Goal: Information Seeking & Learning: Learn about a topic

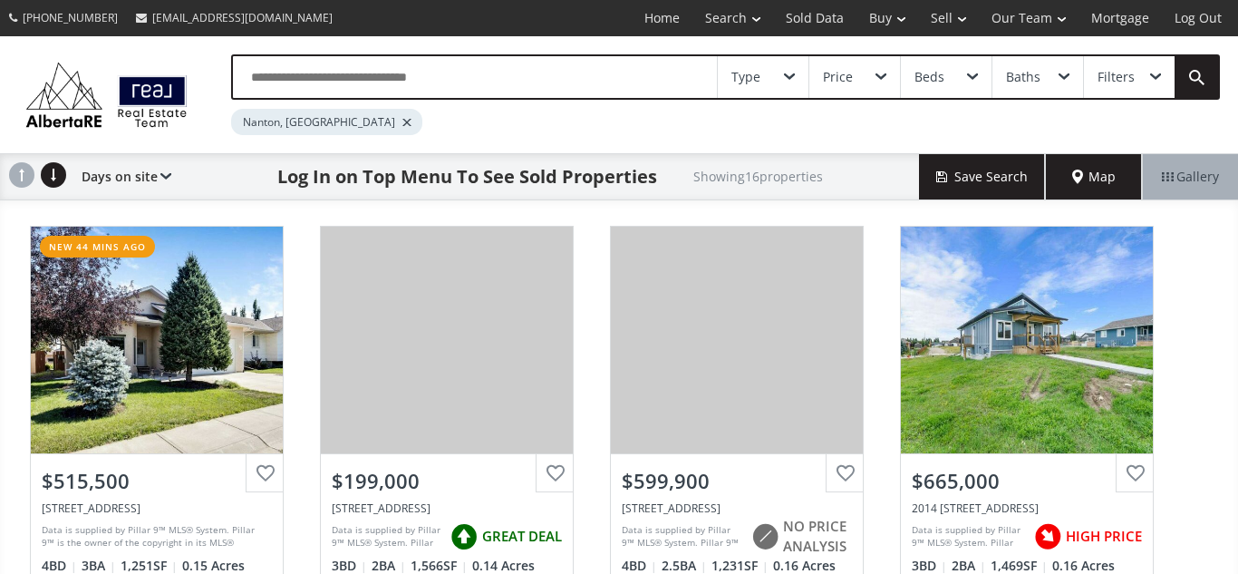
click at [390, 76] on input "text" at bounding box center [475, 77] width 484 height 42
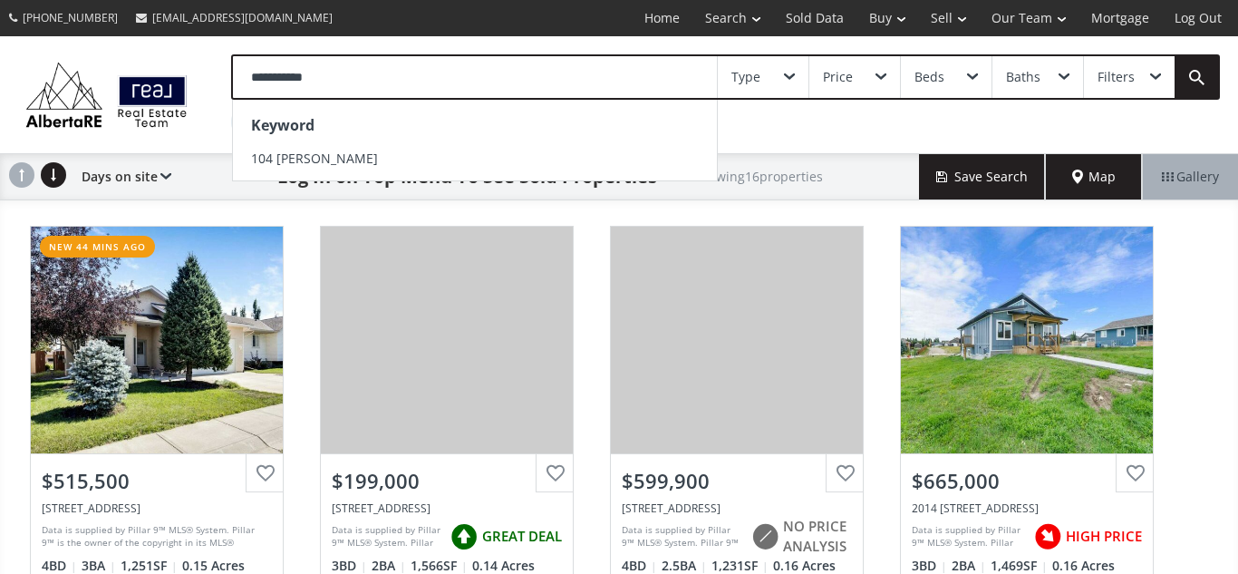
click at [274, 76] on input "**********" at bounding box center [475, 77] width 484 height 42
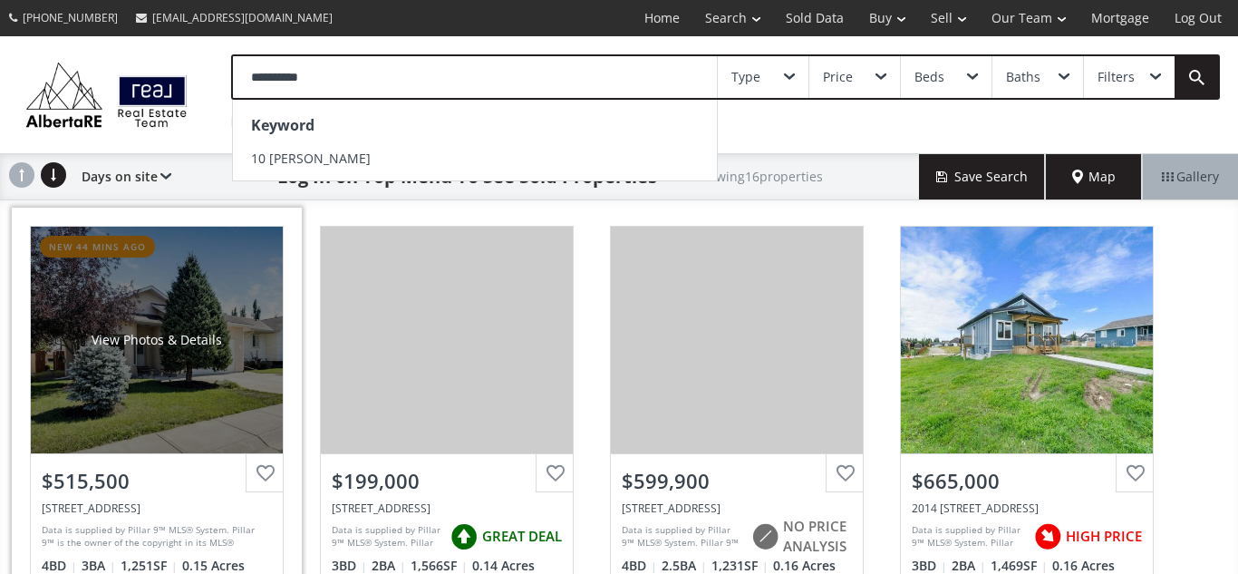
scroll to position [20, 0]
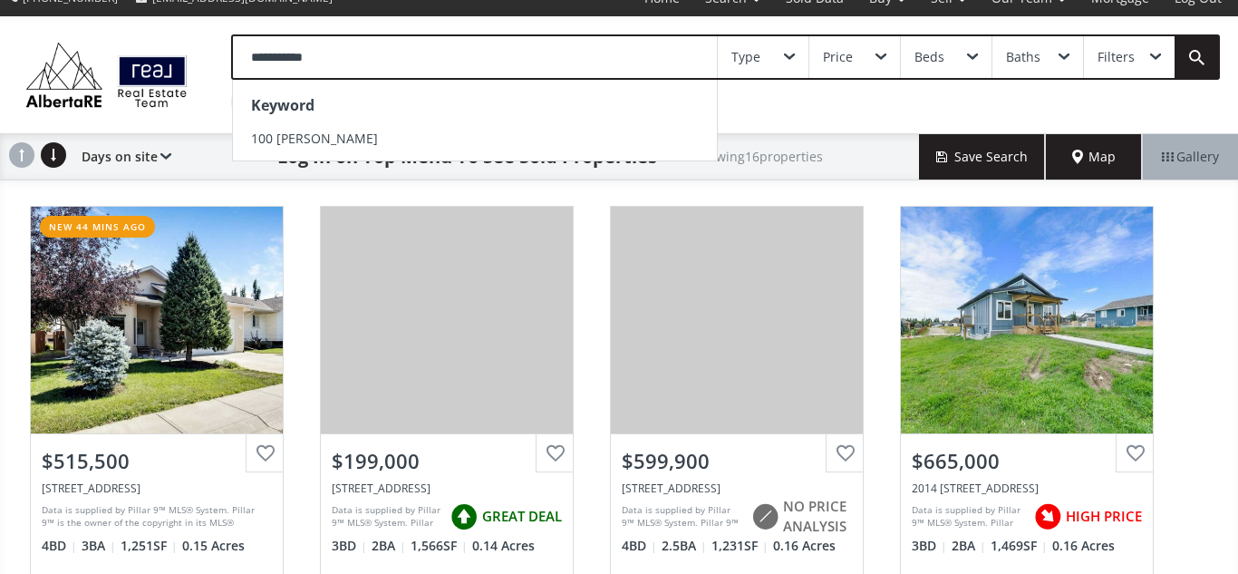
click at [374, 66] on input "**********" at bounding box center [475, 57] width 484 height 42
click at [209, 98] on div "**********" at bounding box center [707, 74] width 1025 height 81
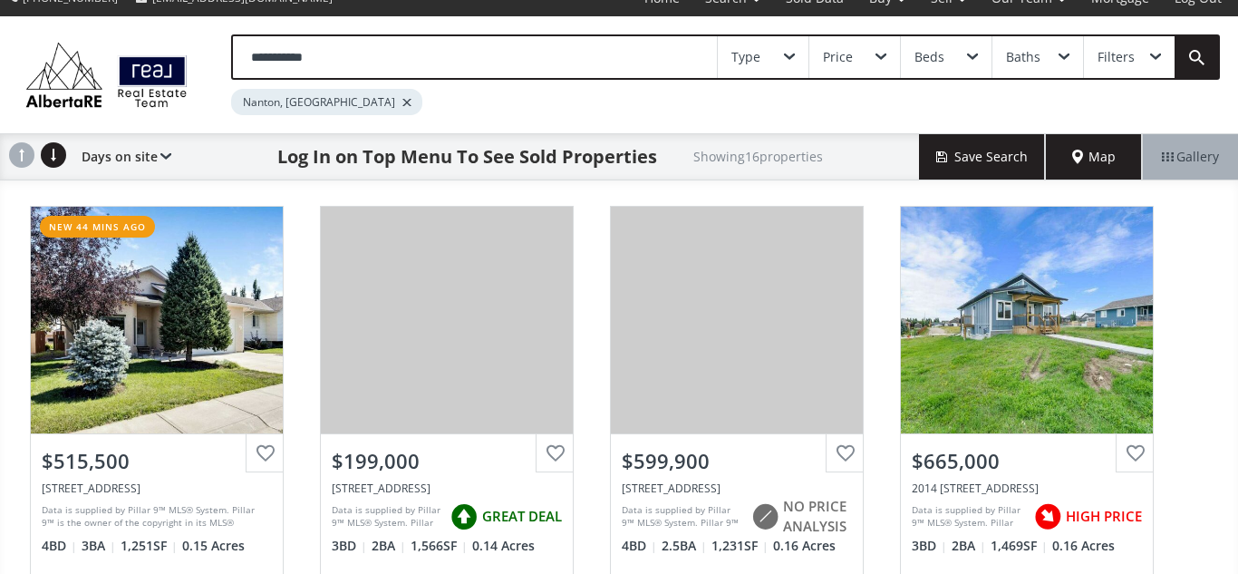
click at [376, 62] on input "**********" at bounding box center [475, 57] width 484 height 42
type input "*"
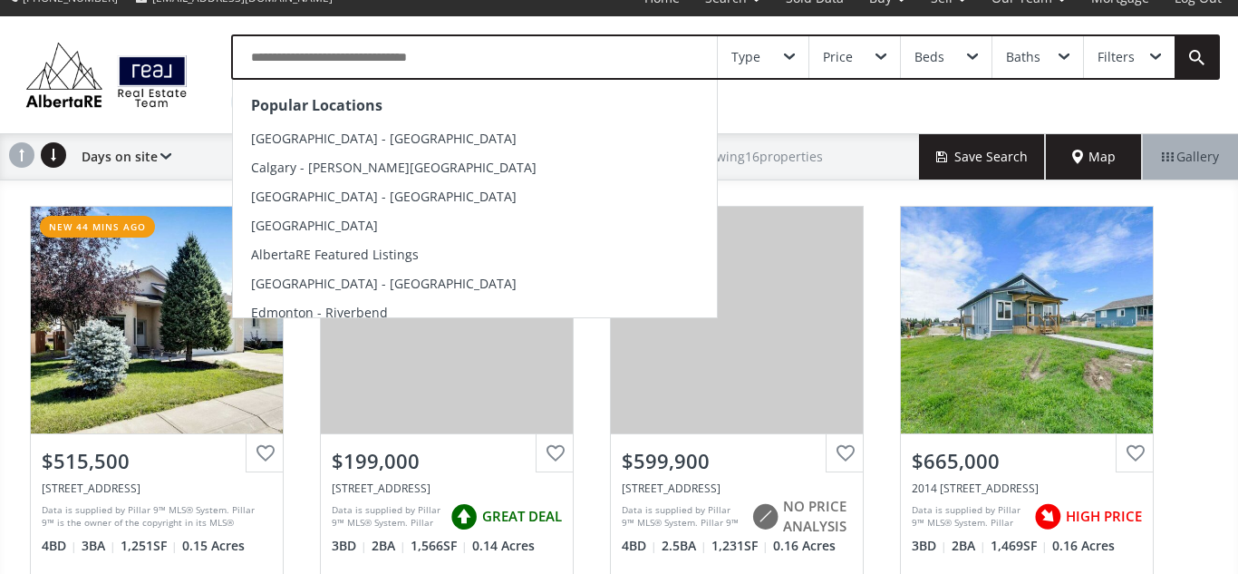
click at [186, 115] on div "Popular Locations Calgary - Kensington Calgary - Marda Loop Calgary - Downtown …" at bounding box center [619, 74] width 1238 height 117
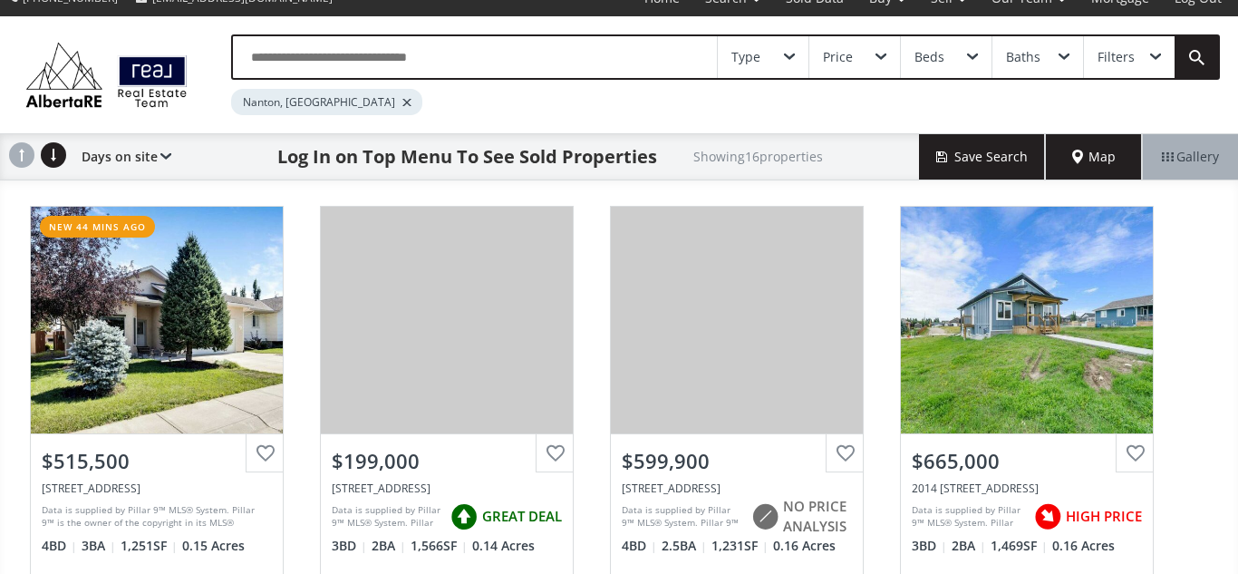
click at [538, 53] on input "text" at bounding box center [475, 57] width 484 height 42
type input "*"
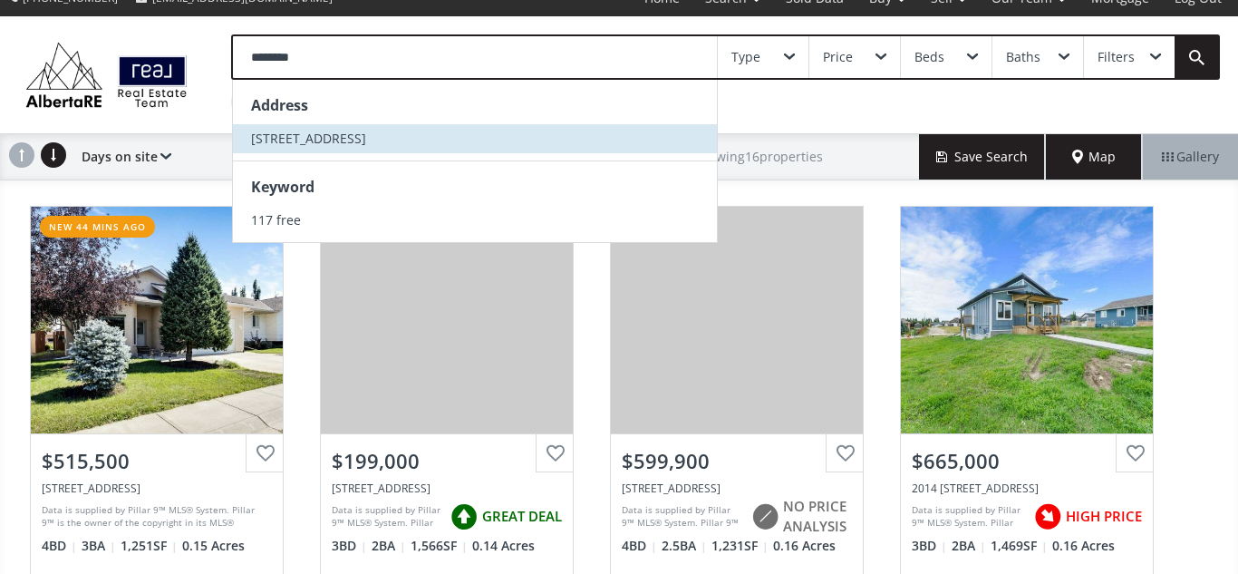
type input "********"
click at [279, 144] on span "117 Freeport Crescent NE" at bounding box center [308, 138] width 115 height 17
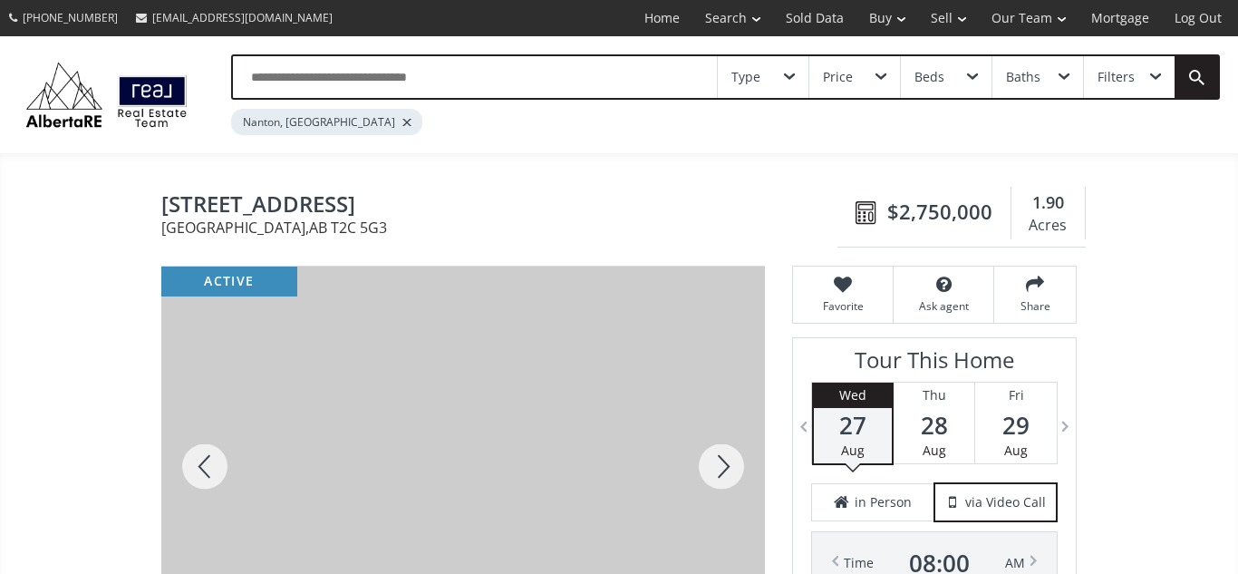
click at [403, 125] on div at bounding box center [407, 122] width 9 height 7
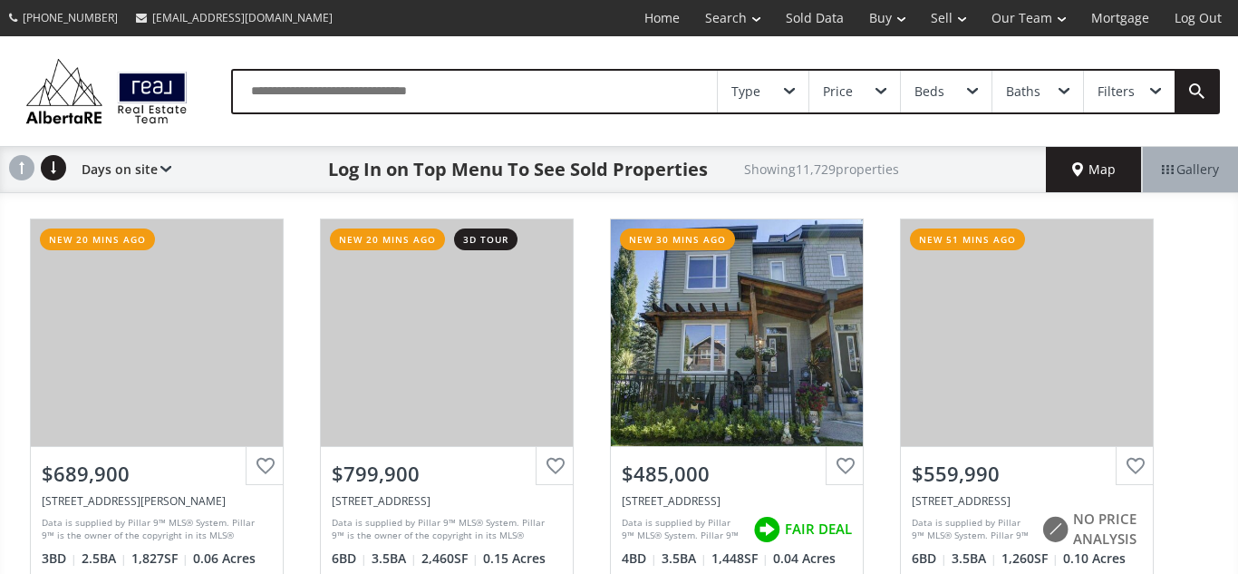
click at [377, 93] on input "text" at bounding box center [475, 92] width 484 height 42
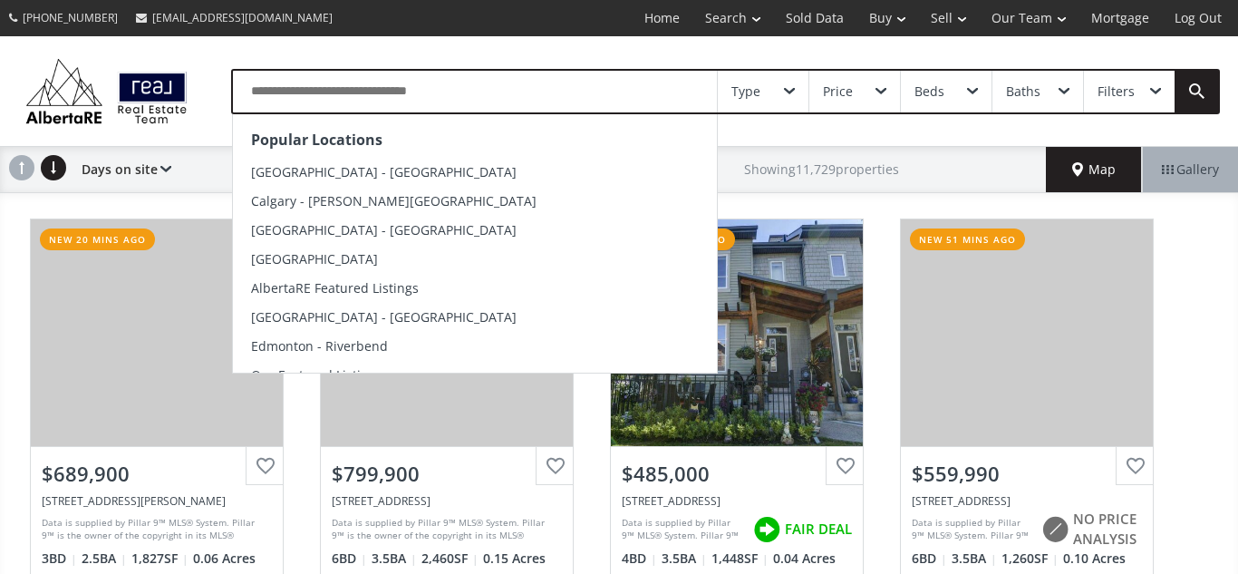
click at [655, 92] on input "text" at bounding box center [475, 92] width 484 height 42
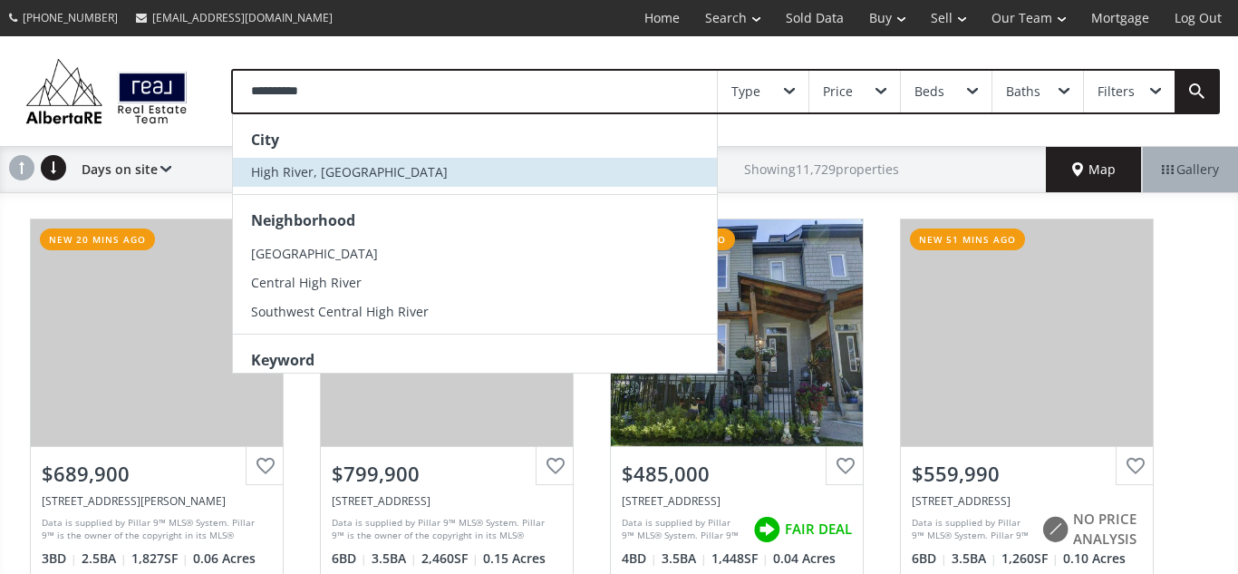
type input "**********"
click at [333, 176] on span "High River, [GEOGRAPHIC_DATA]" at bounding box center [349, 171] width 197 height 17
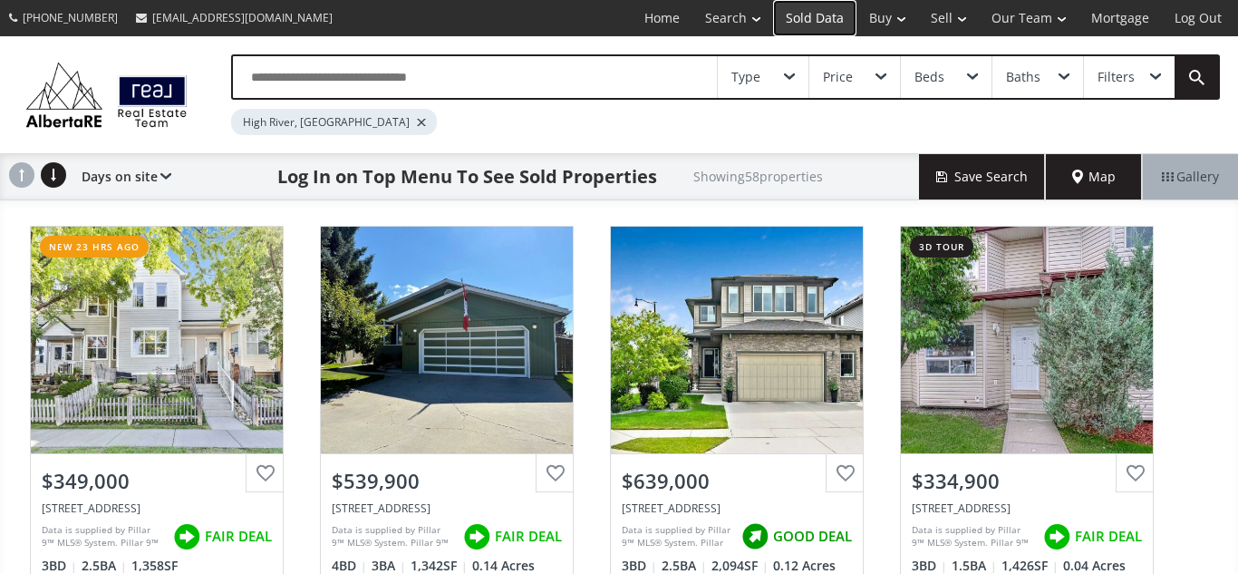
click at [820, 18] on link "Sold Data" at bounding box center [814, 18] width 83 height 36
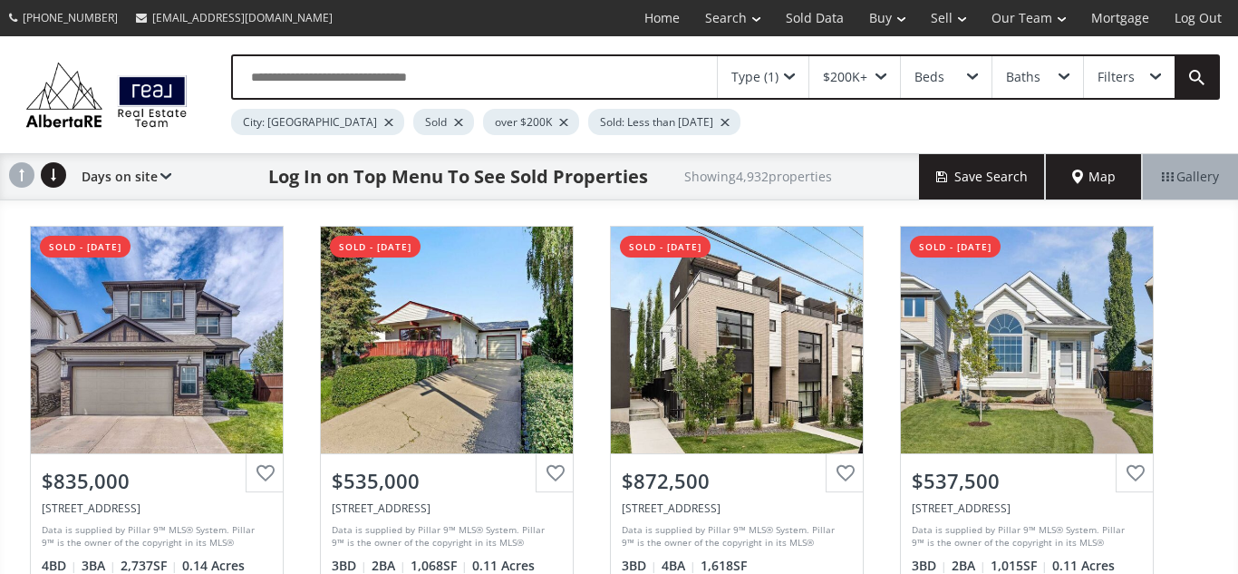
click at [721, 124] on div at bounding box center [725, 122] width 9 height 7
click at [329, 82] on input "text" at bounding box center [475, 77] width 484 height 42
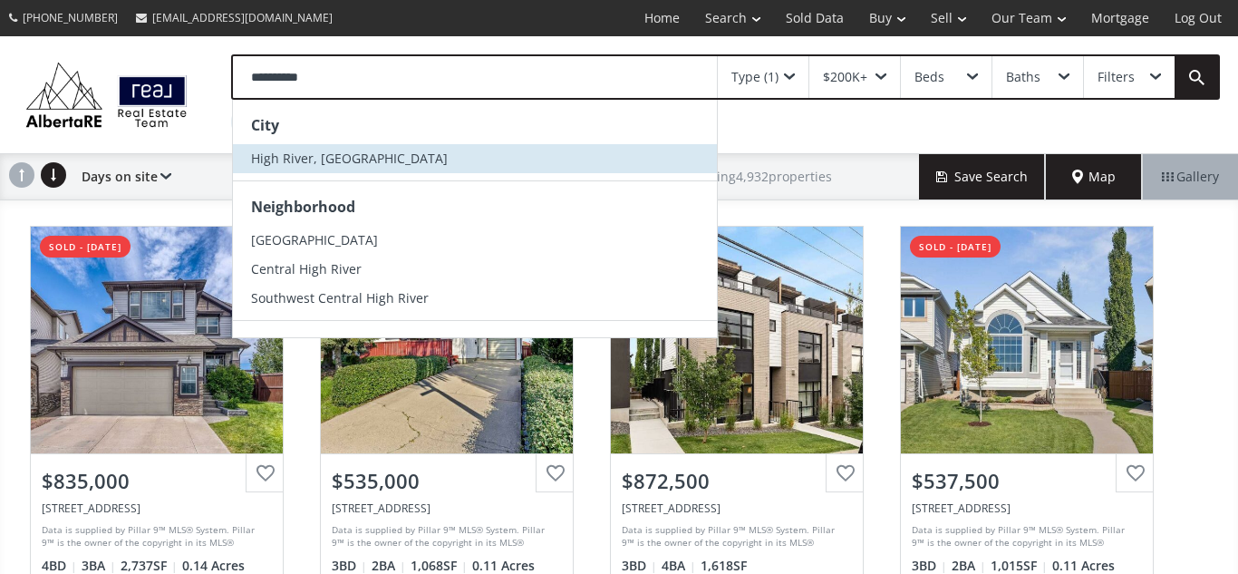
type input "**********"
click at [328, 162] on span "High River, [GEOGRAPHIC_DATA]" at bounding box center [349, 158] width 197 height 17
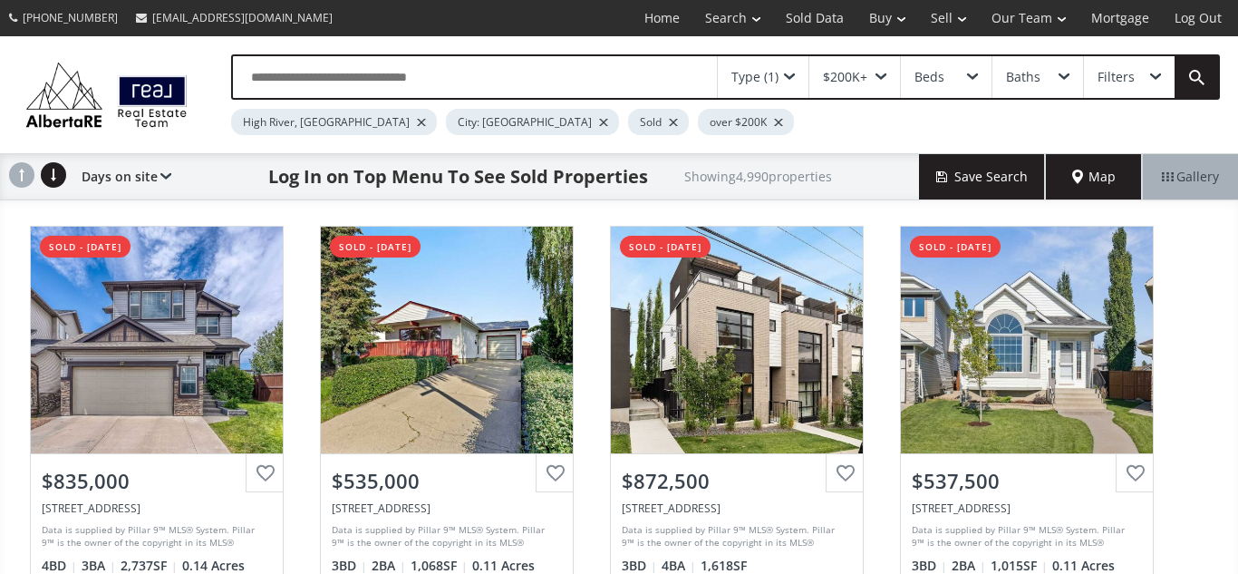
click at [599, 123] on div at bounding box center [603, 122] width 9 height 7
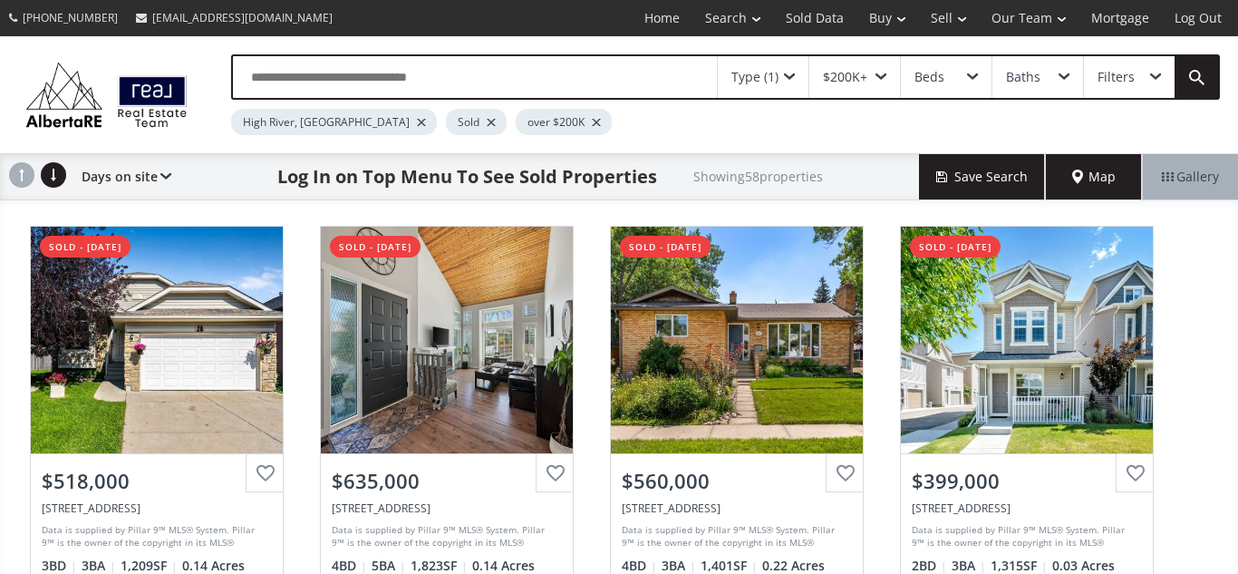
click at [795, 76] on div "Type (1)" at bounding box center [763, 77] width 91 height 42
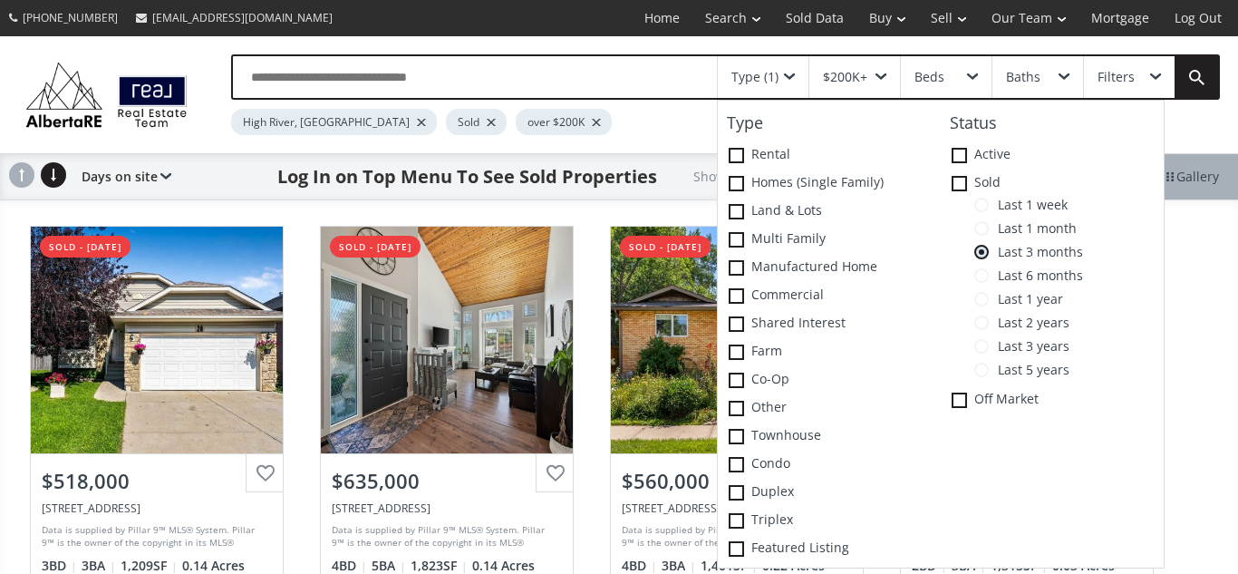
click at [981, 324] on span at bounding box center [982, 322] width 15 height 15
click at [199, 108] on div "Type (1) Type Rental Homes (Single Family) Land & Lots Multi family Manufacture…" at bounding box center [707, 94] width 1025 height 81
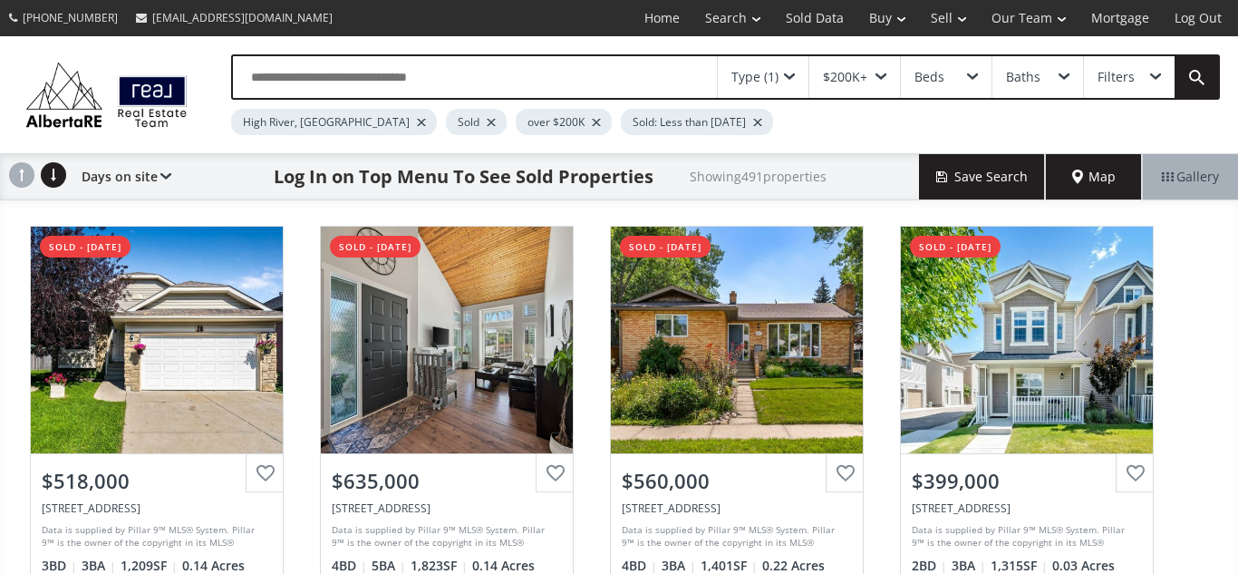
click at [548, 85] on input "text" at bounding box center [475, 77] width 484 height 42
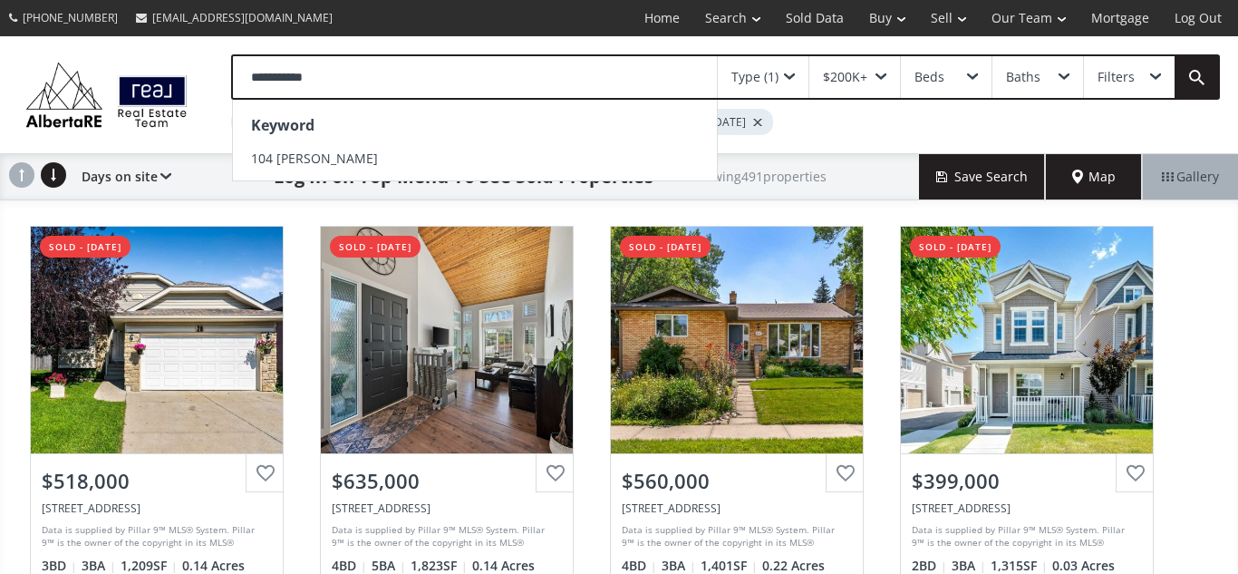
click at [274, 77] on input "**********" at bounding box center [475, 77] width 484 height 42
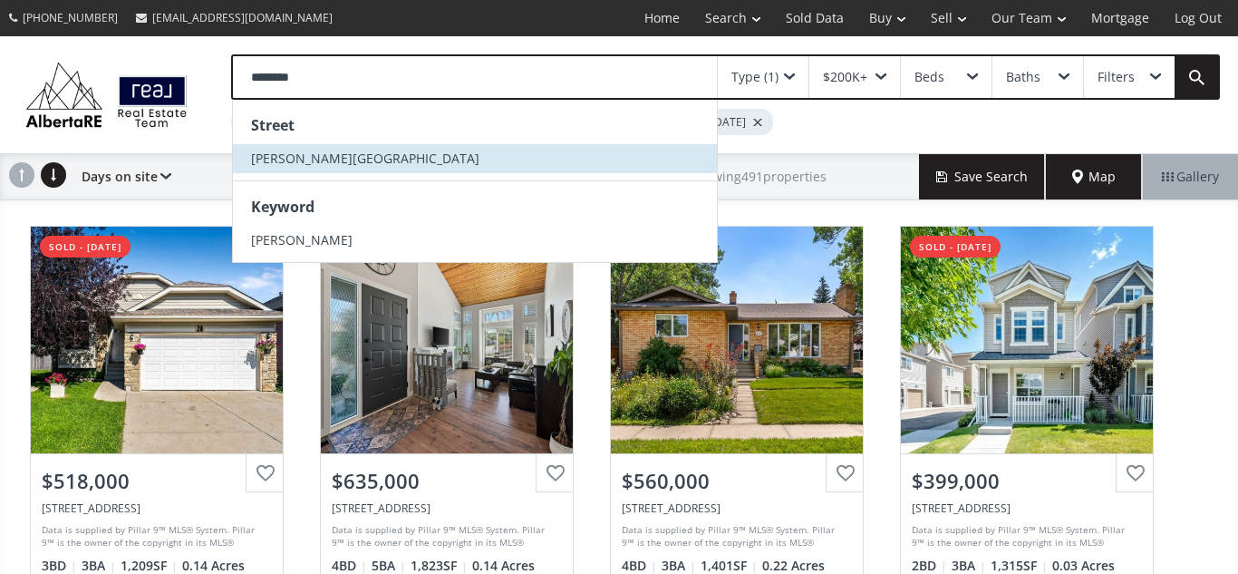
type input "*******"
click at [286, 150] on span "[PERSON_NAME][GEOGRAPHIC_DATA]" at bounding box center [365, 158] width 228 height 17
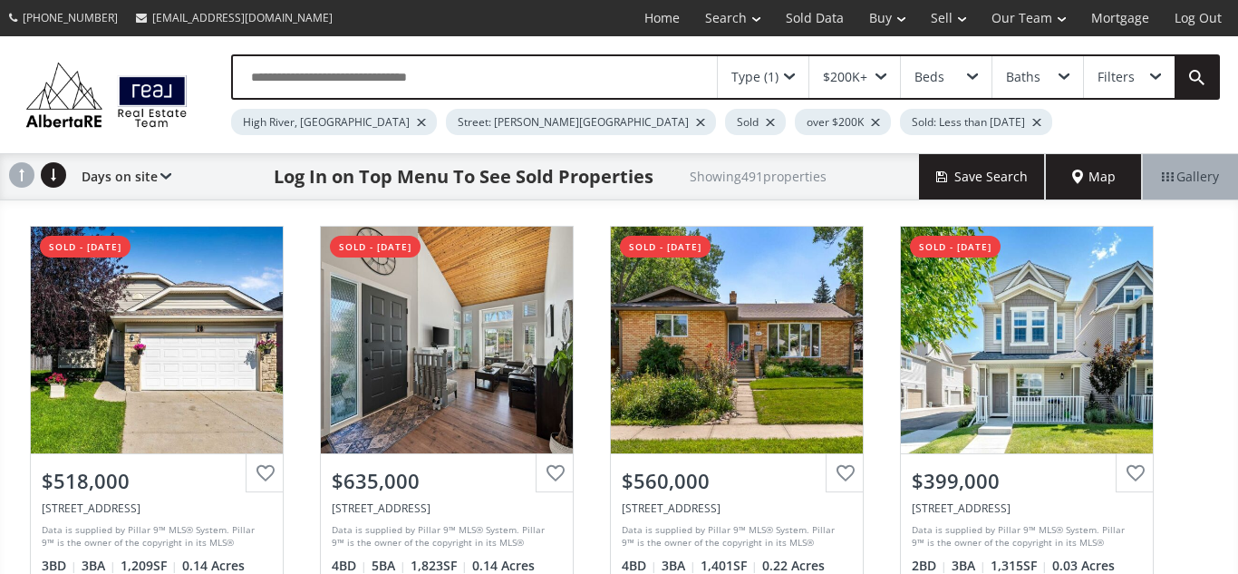
click at [1102, 170] on span "Map" at bounding box center [1094, 177] width 44 height 18
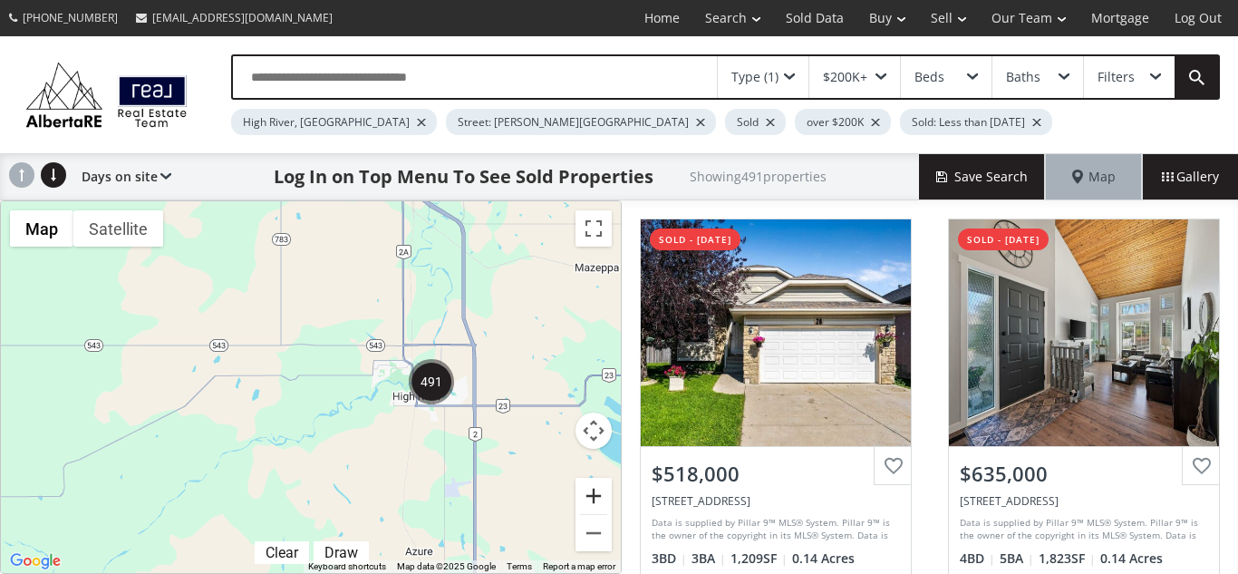
click at [596, 498] on button "Zoom in" at bounding box center [594, 496] width 36 height 36
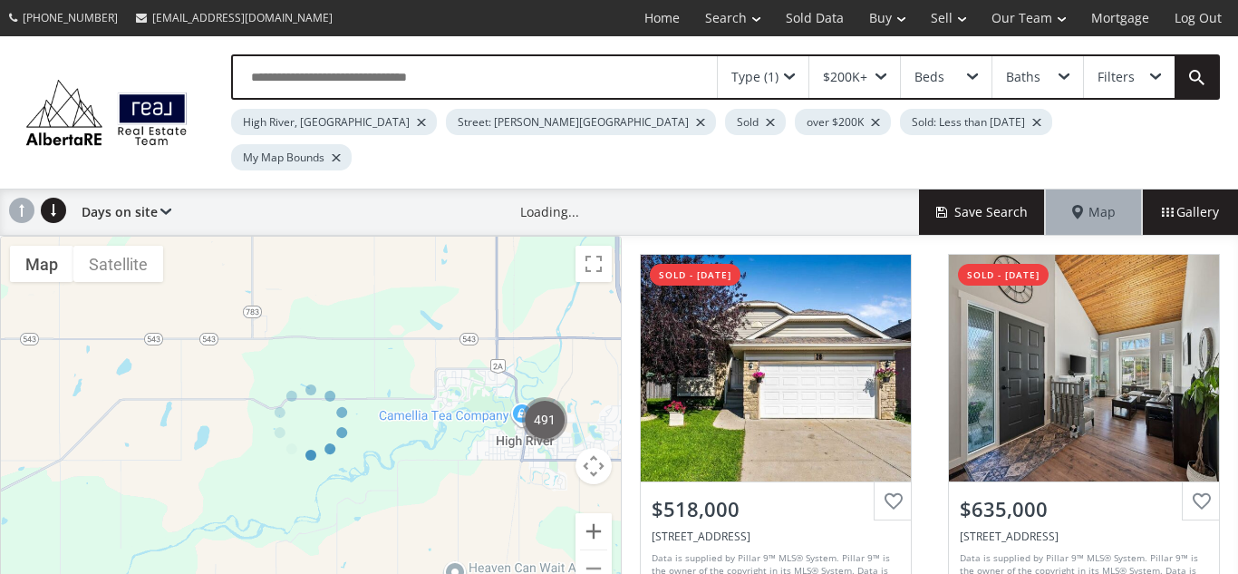
click at [596, 498] on div at bounding box center [311, 423] width 622 height 374
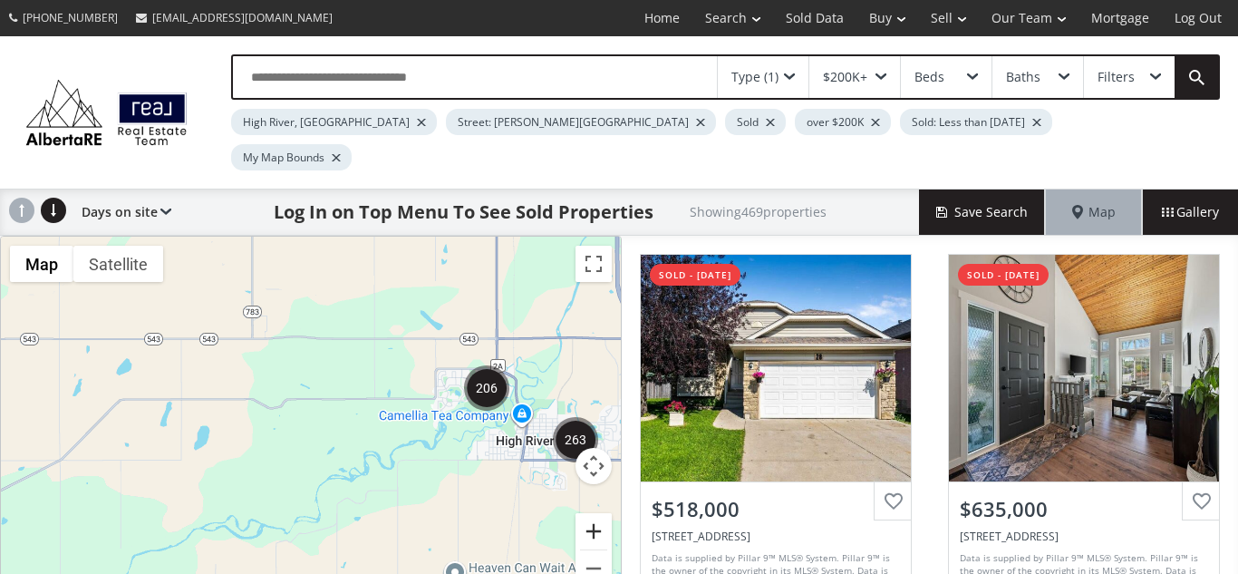
click at [596, 513] on button "Zoom in" at bounding box center [594, 531] width 36 height 36
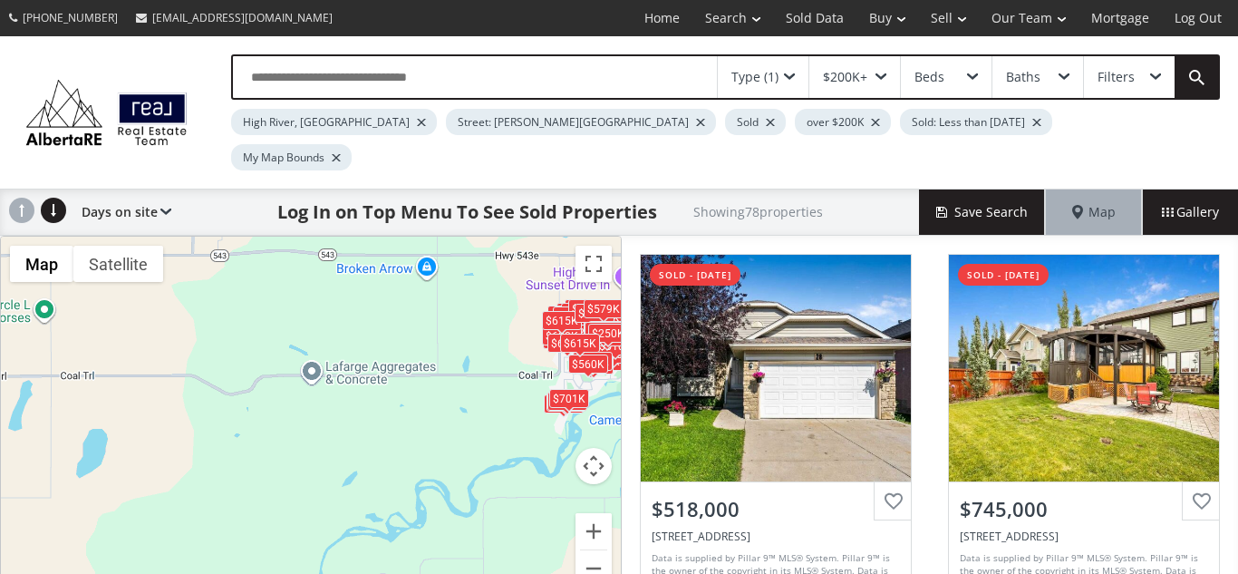
drag, startPoint x: 396, startPoint y: 290, endPoint x: 250, endPoint y: 386, distance: 174.7
click at [250, 386] on div "← Move left → Move right ↑ Move up ↓ Move down + Zoom in - Zoom out Home Jump l…" at bounding box center [311, 423] width 622 height 374
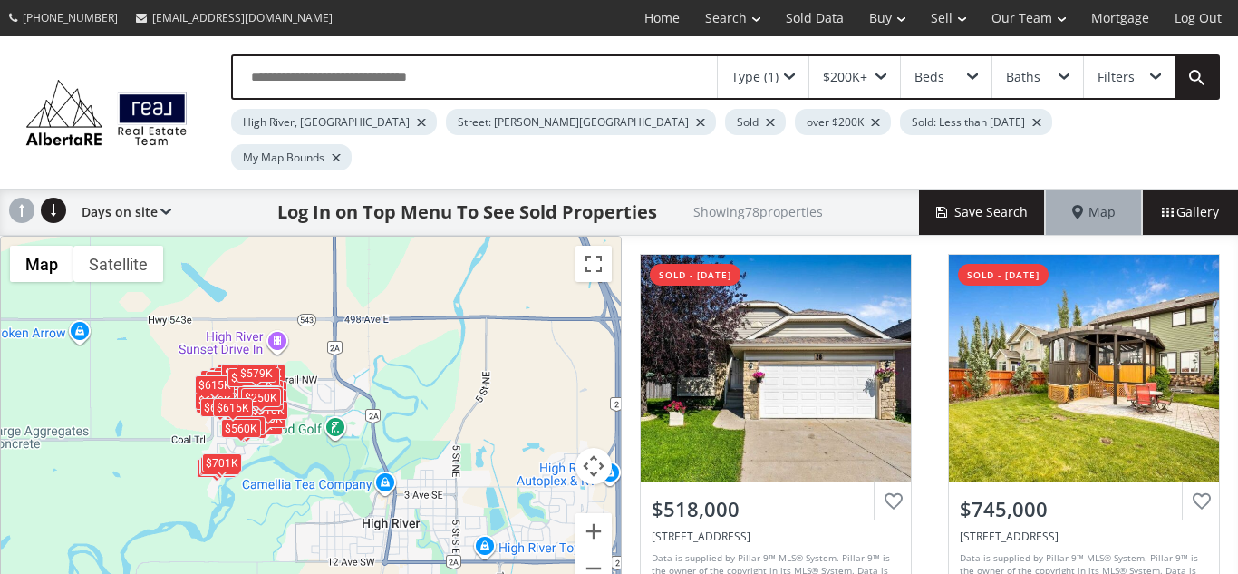
drag, startPoint x: 439, startPoint y: 297, endPoint x: 81, endPoint y: 353, distance: 362.3
click at [81, 353] on div "$518K $745K $342K+ $340K $548K $310K+ $625K $285K+ $780K $540K $656K $553K $595…" at bounding box center [311, 423] width 620 height 372
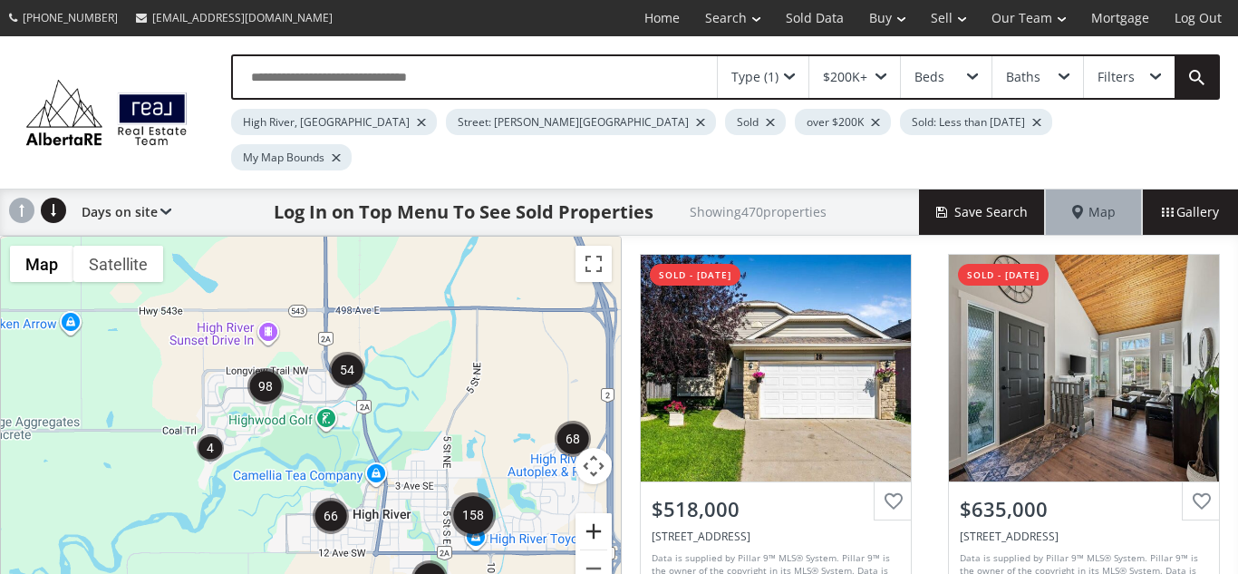
click at [587, 513] on button "Zoom in" at bounding box center [594, 531] width 36 height 36
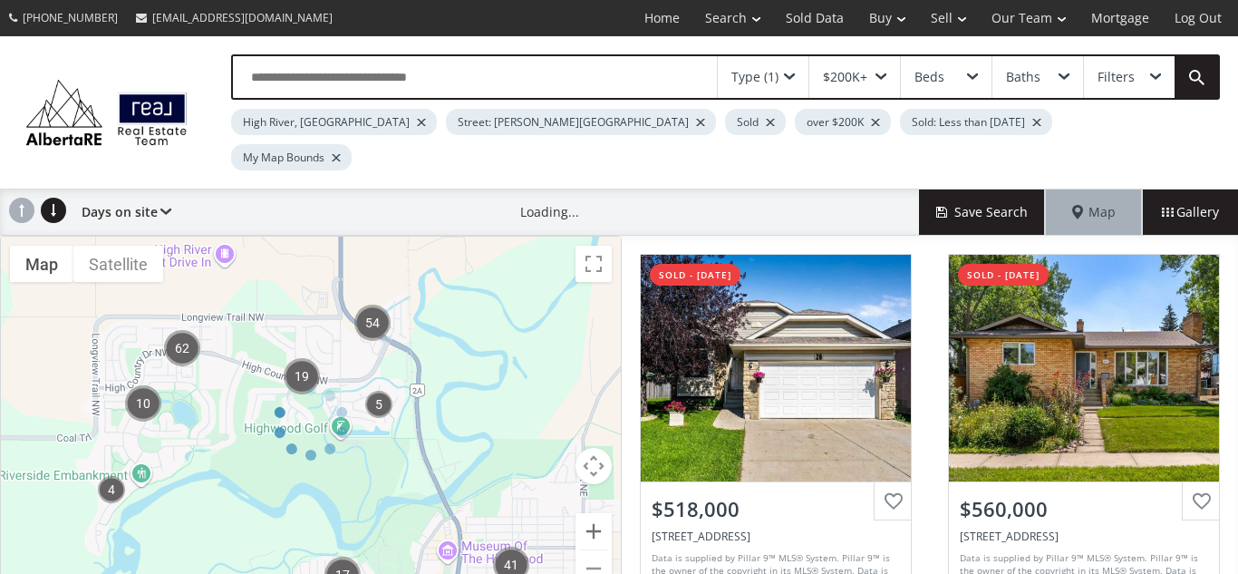
click at [587, 492] on div at bounding box center [311, 423] width 622 height 374
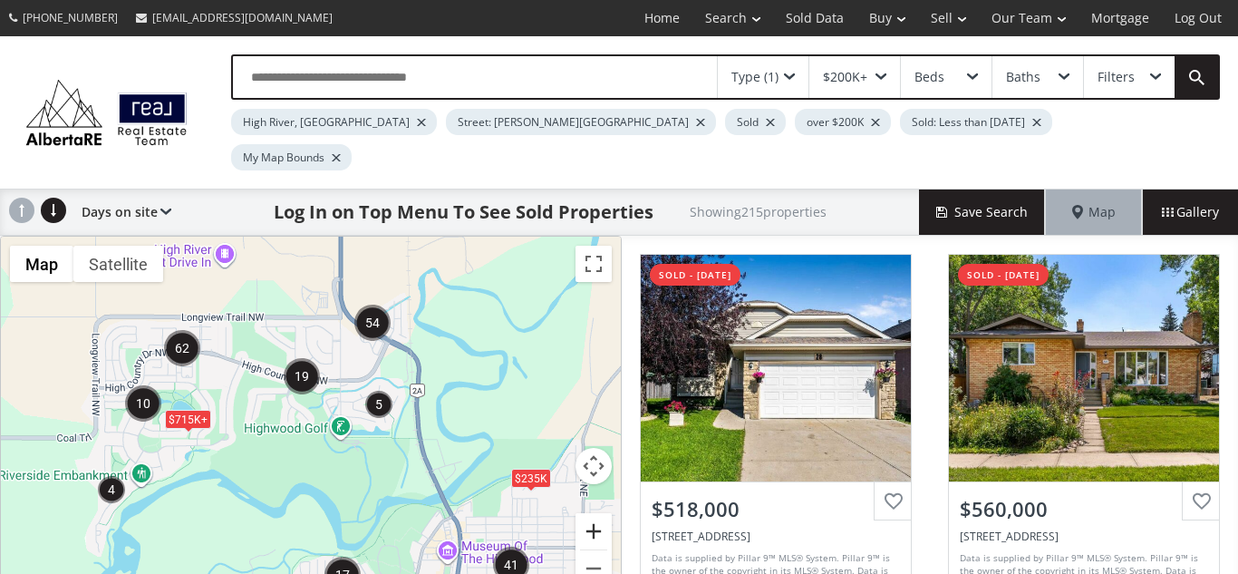
click at [587, 513] on button "Zoom in" at bounding box center [594, 531] width 36 height 36
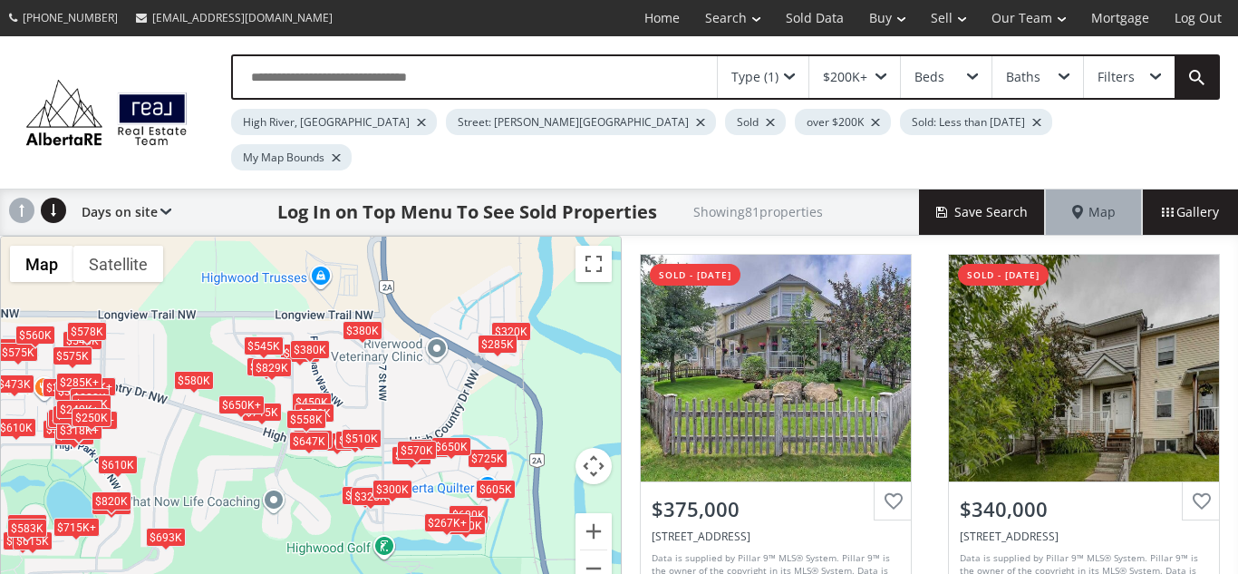
drag, startPoint x: 436, startPoint y: 250, endPoint x: 449, endPoint y: 365, distance: 115.8
click at [449, 365] on div "$342K+ $340K $548K $545K $650K+ $310K+ $285K+ $554K $883K $725K $595K $342K $71…" at bounding box center [311, 423] width 620 height 372
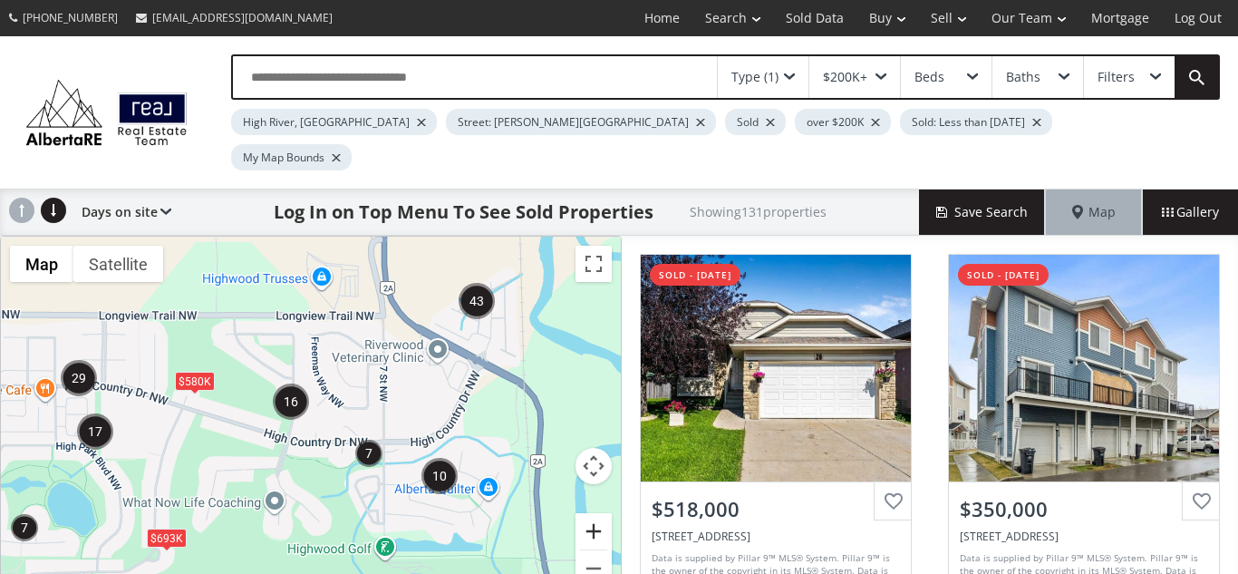
click at [596, 513] on button "Zoom in" at bounding box center [594, 531] width 36 height 36
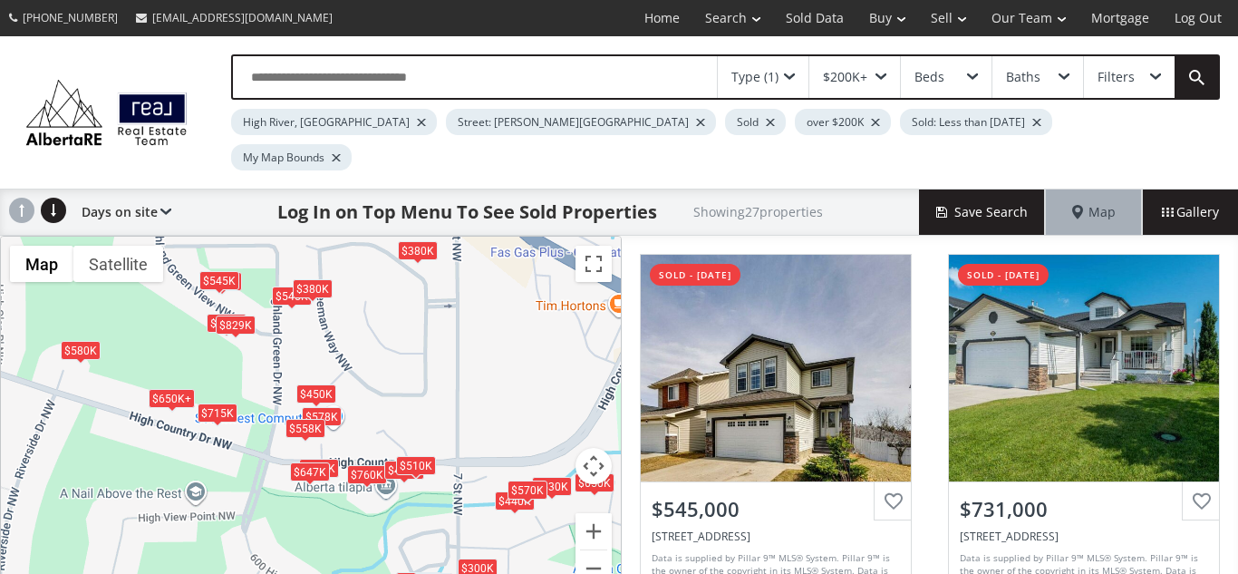
click at [421, 241] on div "$380K" at bounding box center [418, 250] width 40 height 19
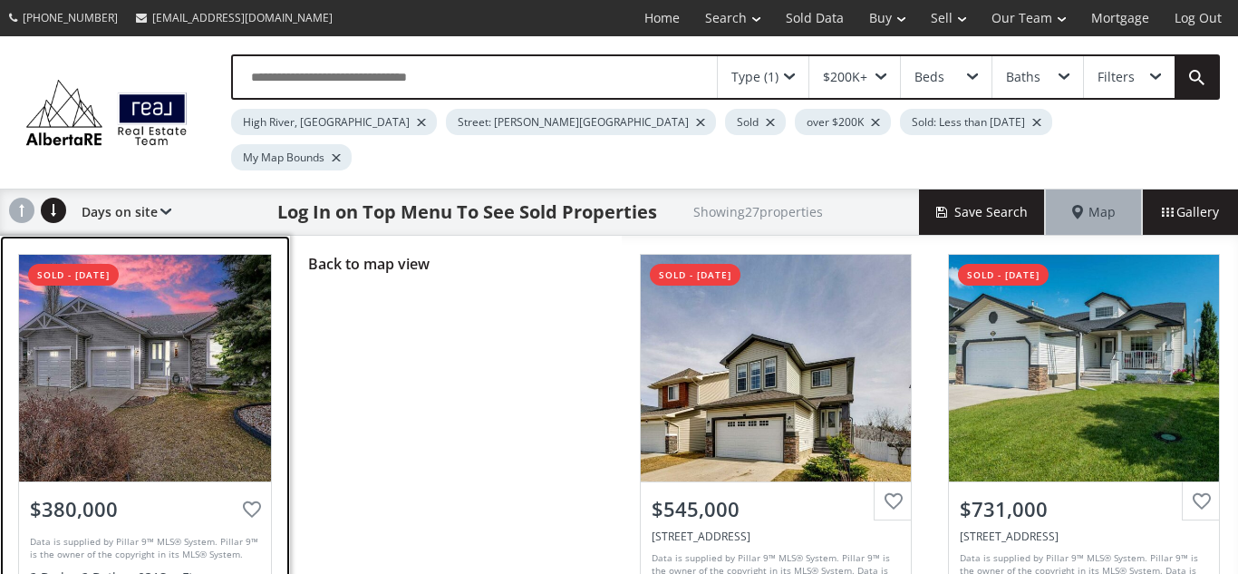
click at [191, 364] on div at bounding box center [145, 368] width 252 height 227
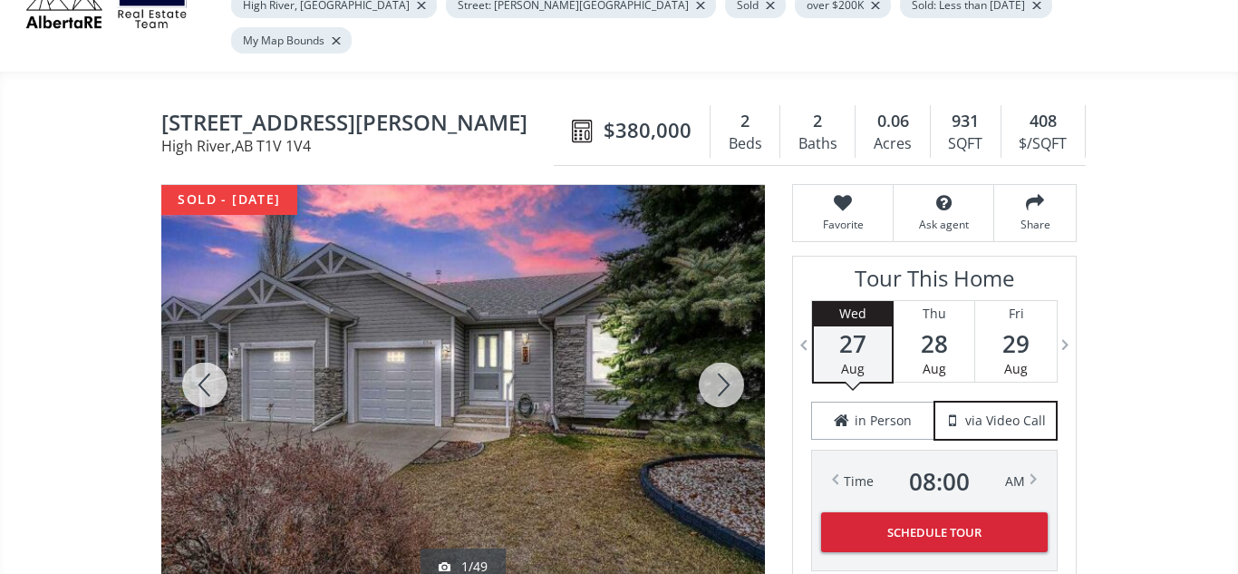
scroll to position [118, 0]
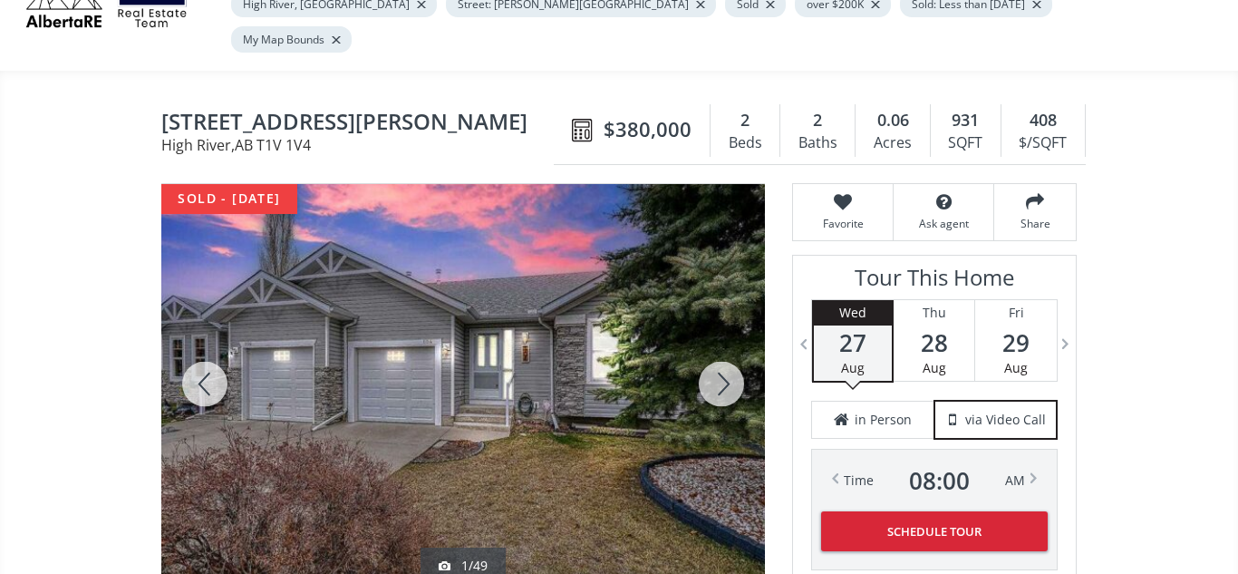
click at [718, 347] on div at bounding box center [721, 384] width 87 height 400
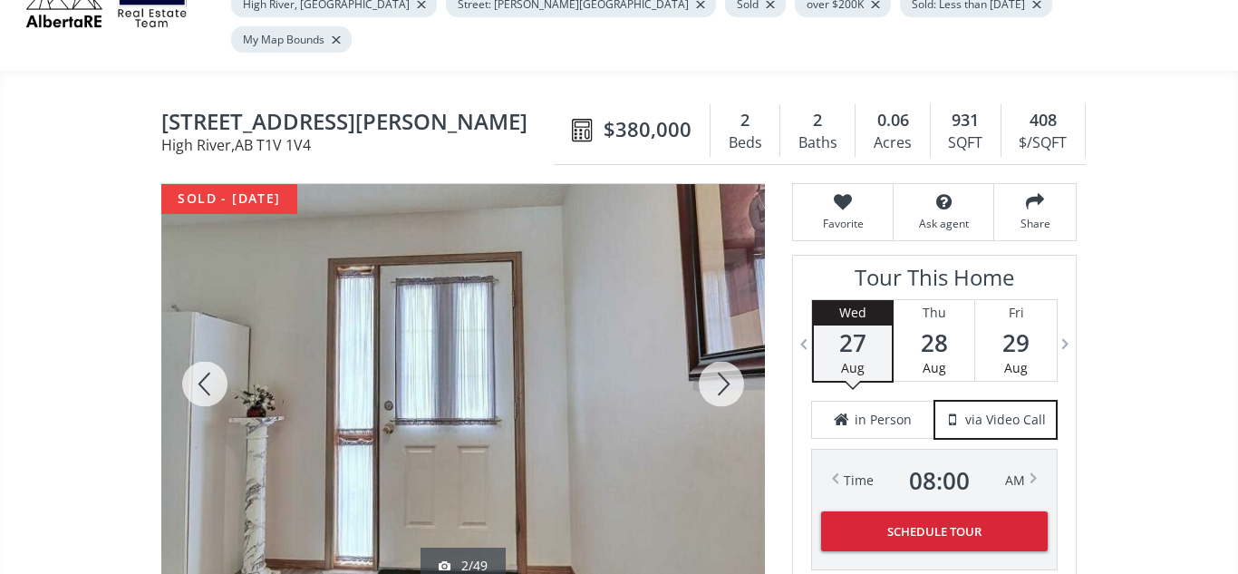
click at [718, 347] on div at bounding box center [721, 384] width 87 height 400
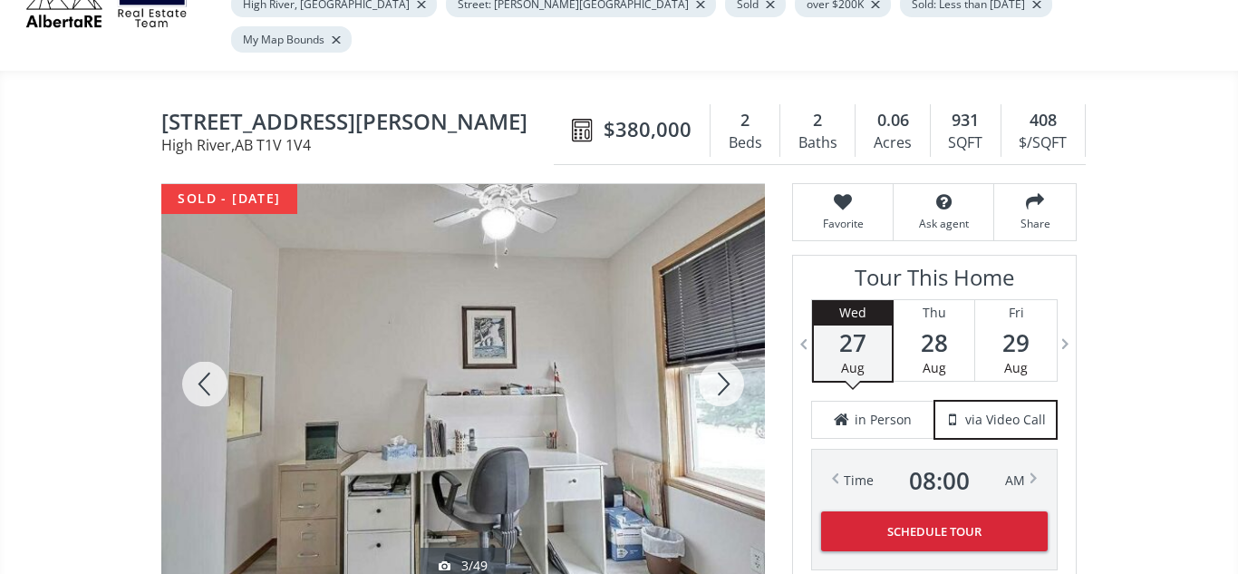
click at [718, 347] on div at bounding box center [721, 384] width 87 height 400
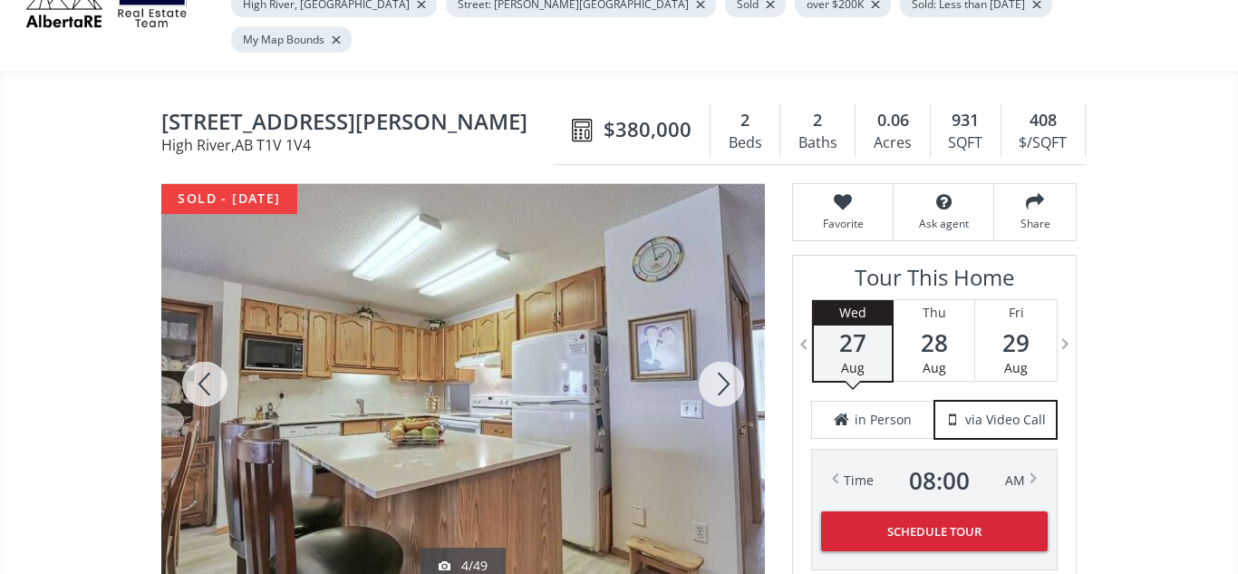
click at [718, 347] on div at bounding box center [721, 384] width 87 height 400
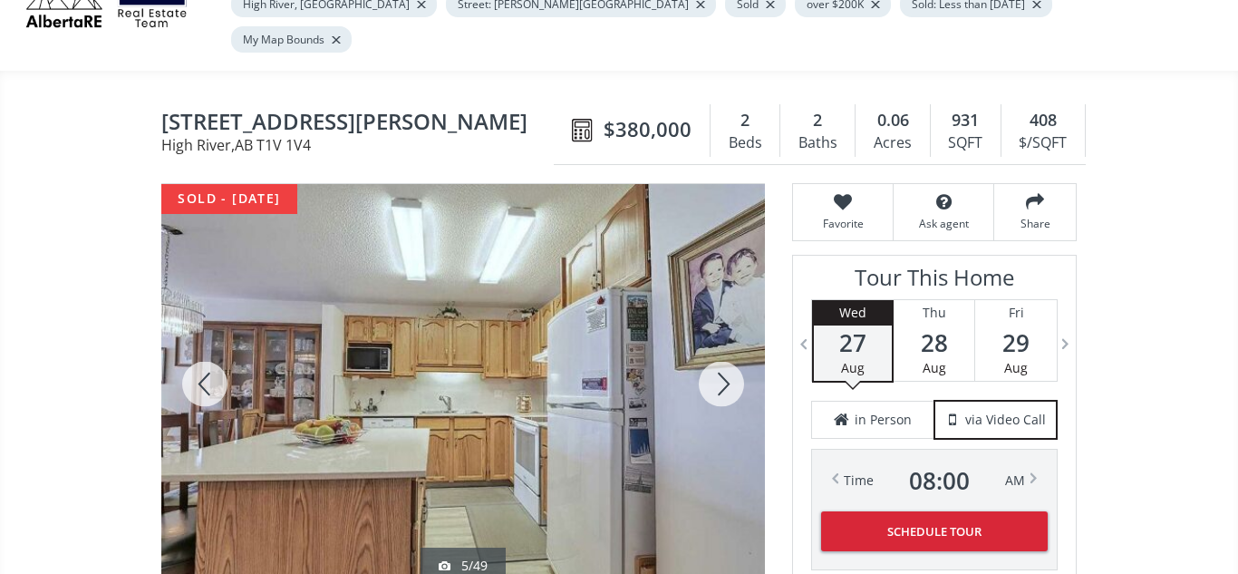
click at [718, 347] on div at bounding box center [721, 384] width 87 height 400
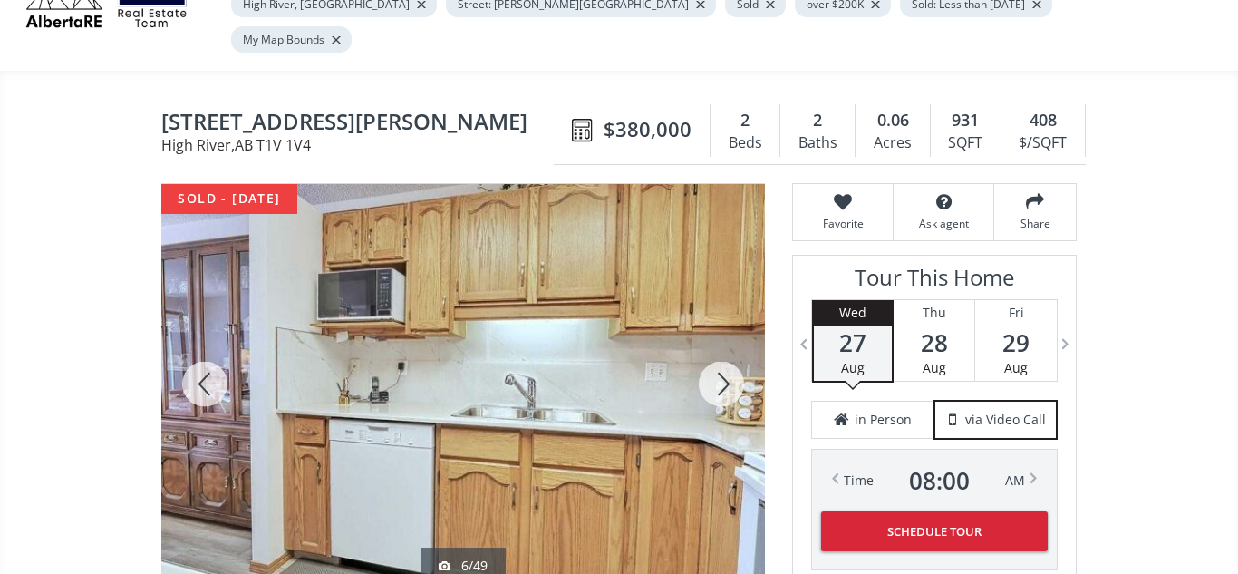
click at [718, 347] on div at bounding box center [721, 384] width 87 height 400
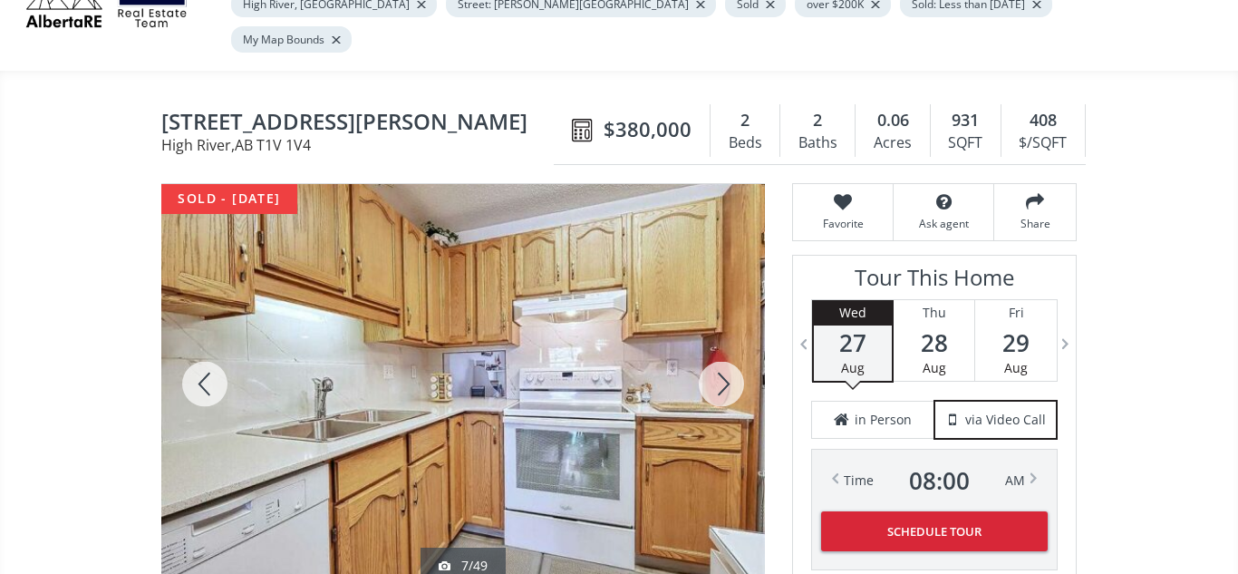
click at [718, 347] on div at bounding box center [721, 384] width 87 height 400
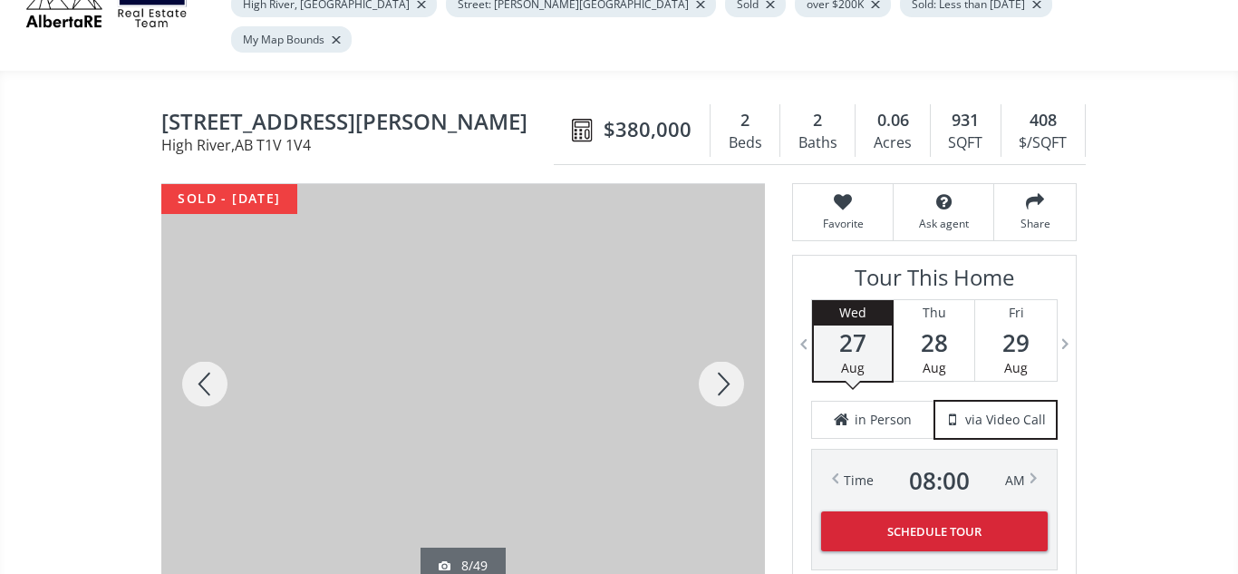
click at [718, 347] on div at bounding box center [721, 384] width 87 height 400
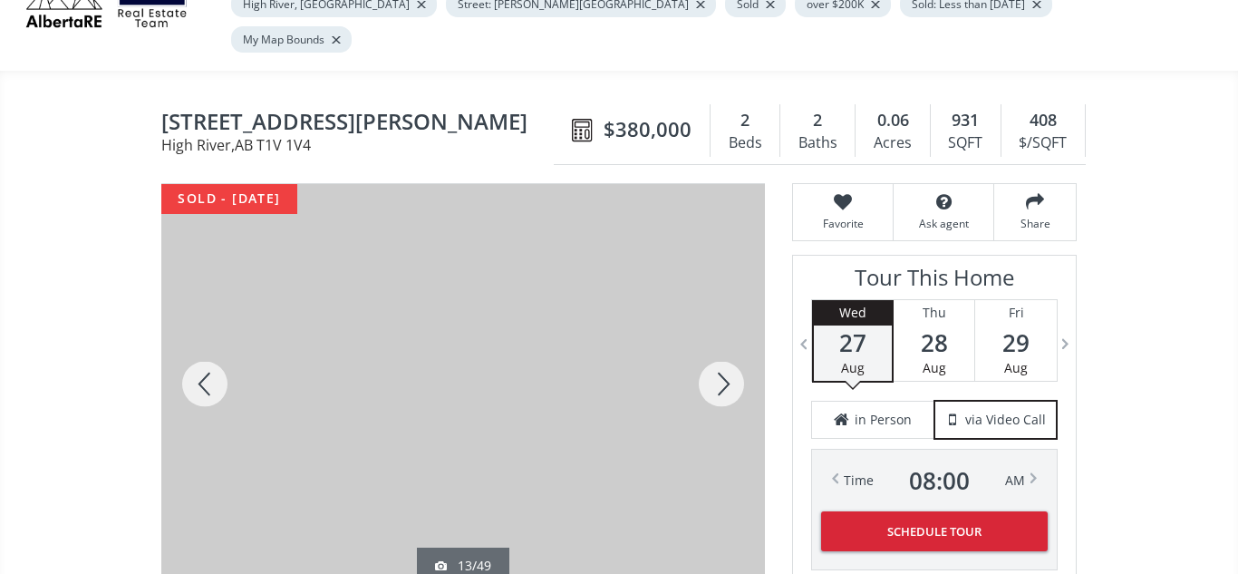
click at [718, 347] on div at bounding box center [721, 384] width 87 height 400
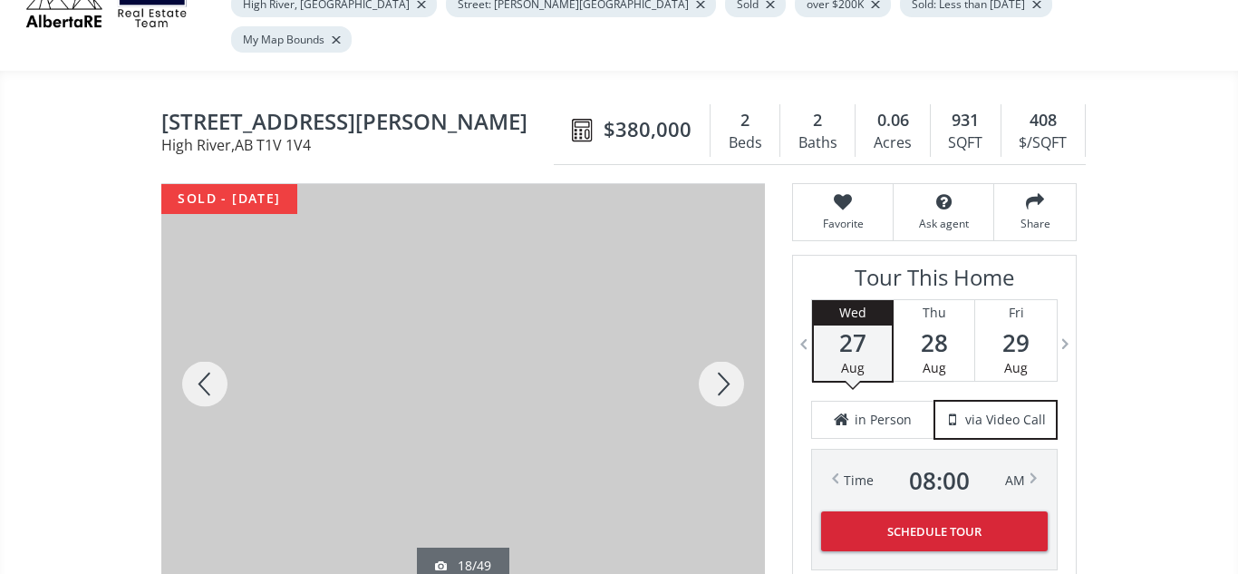
click at [718, 347] on div at bounding box center [721, 384] width 87 height 400
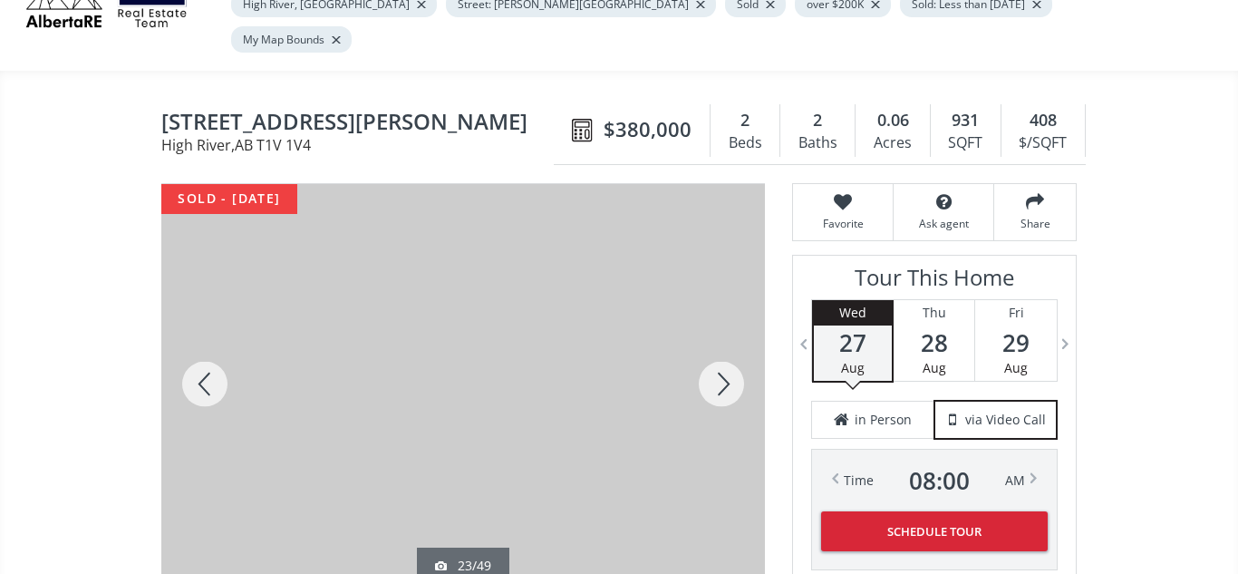
click at [718, 347] on div at bounding box center [721, 384] width 87 height 400
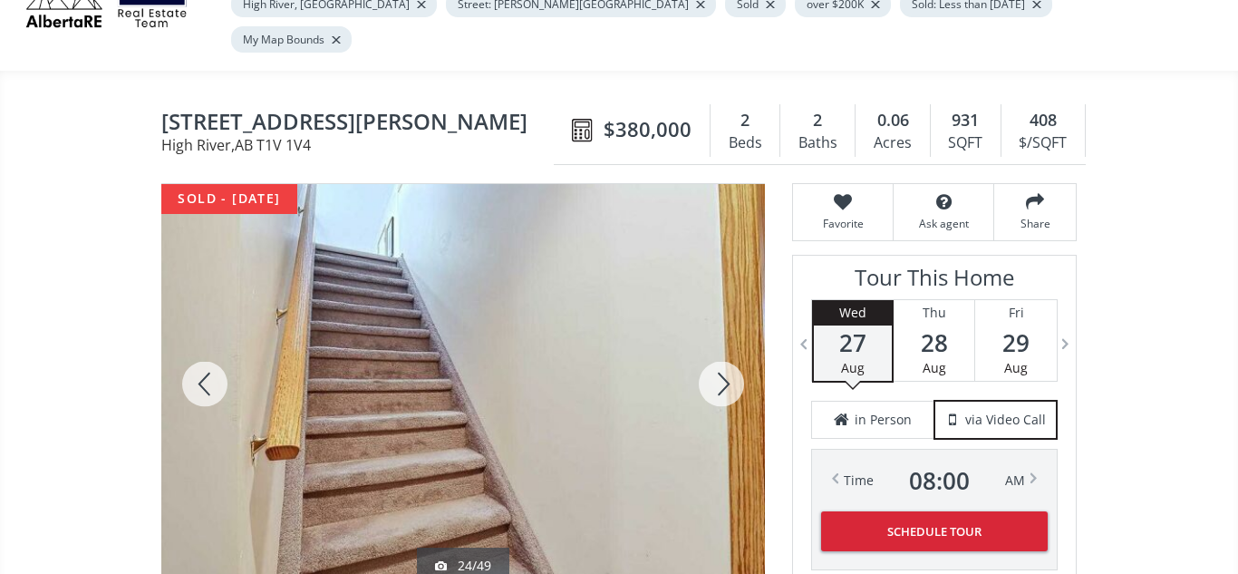
click at [718, 347] on div at bounding box center [721, 384] width 87 height 400
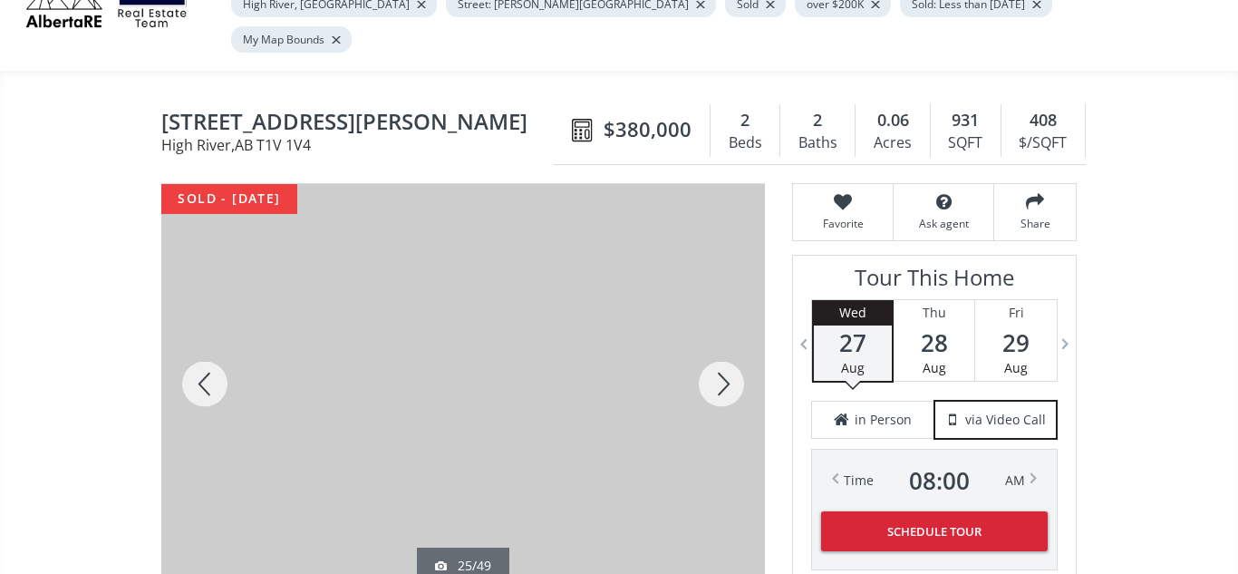
click at [718, 347] on div at bounding box center [721, 384] width 87 height 400
click at [203, 345] on div at bounding box center [204, 384] width 87 height 400
click at [717, 350] on div at bounding box center [721, 384] width 87 height 400
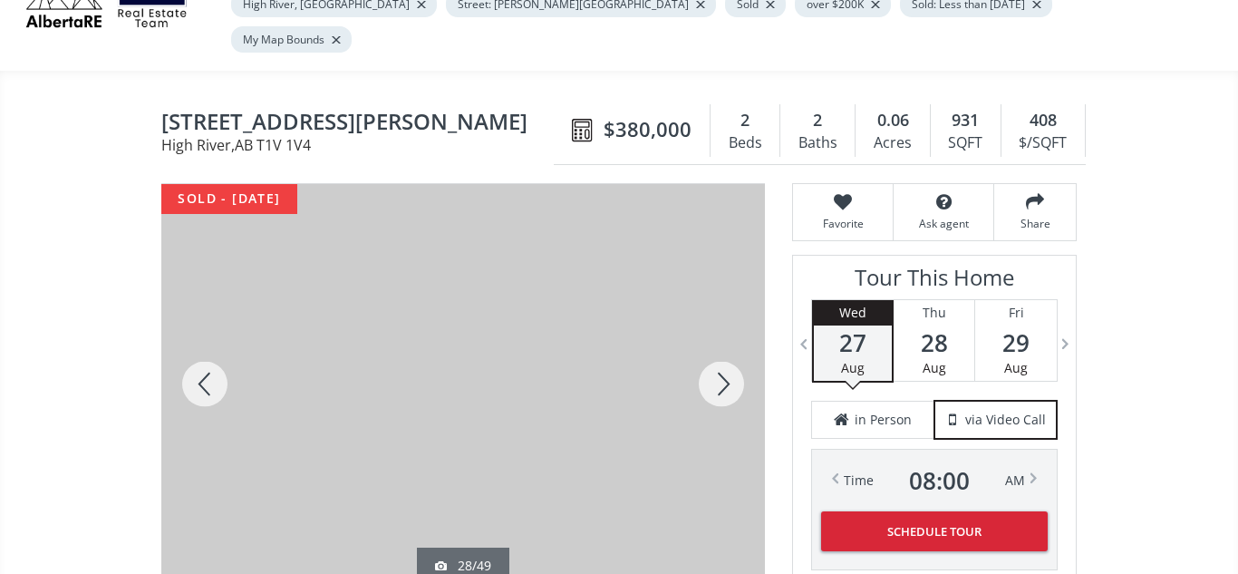
click at [197, 345] on div at bounding box center [204, 384] width 87 height 400
click at [202, 348] on div at bounding box center [204, 384] width 87 height 400
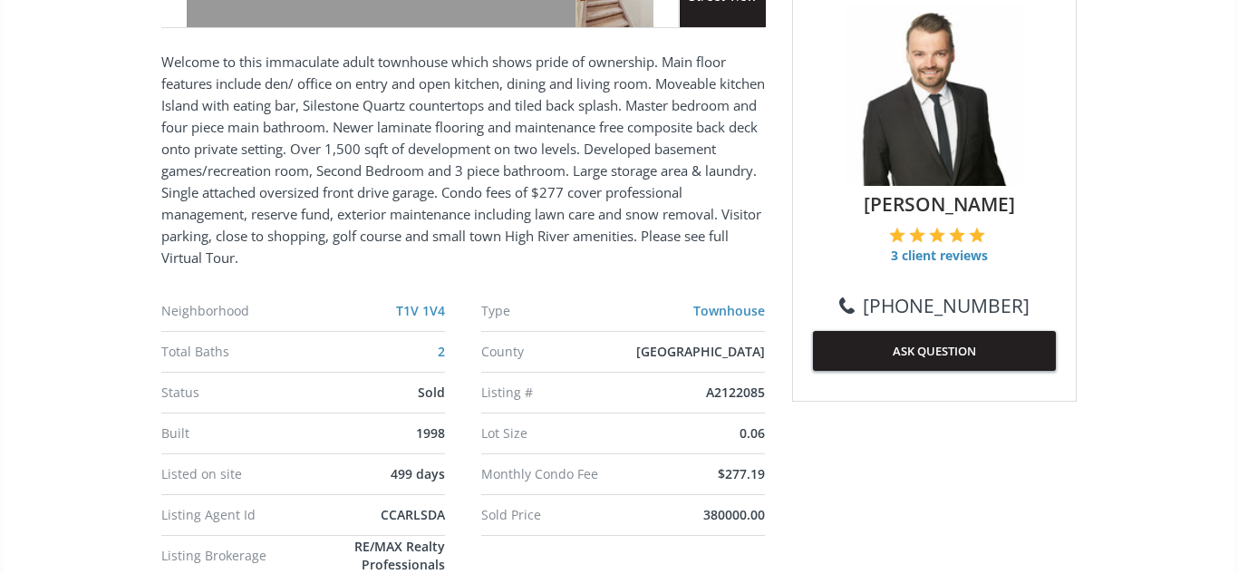
scroll to position [757, 0]
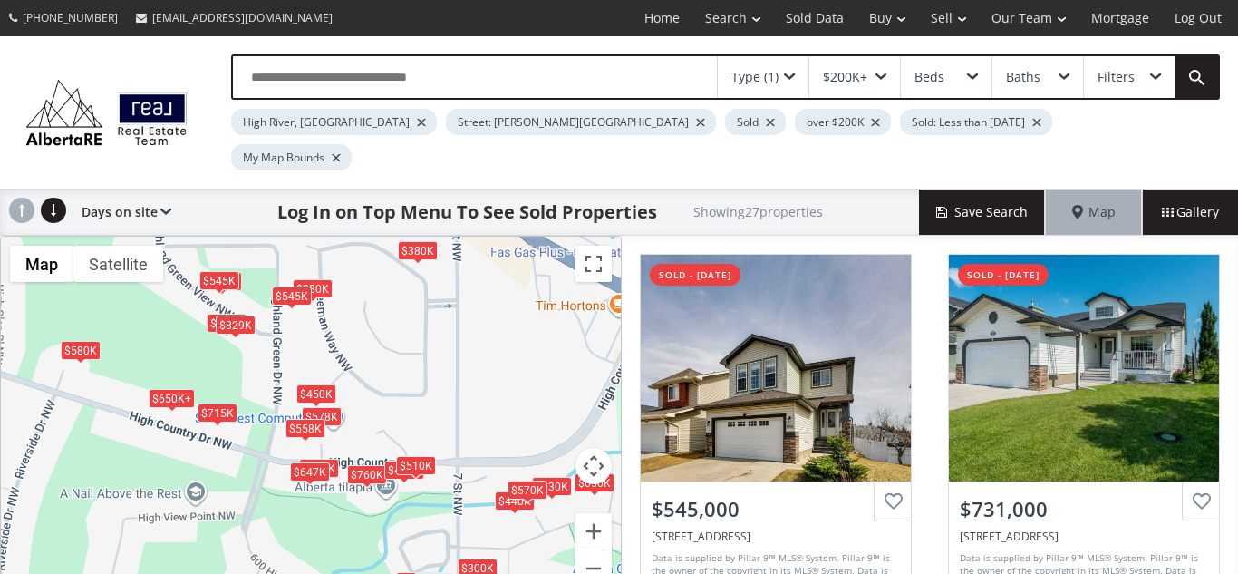
click at [282, 286] on div "$545K" at bounding box center [292, 295] width 40 height 19
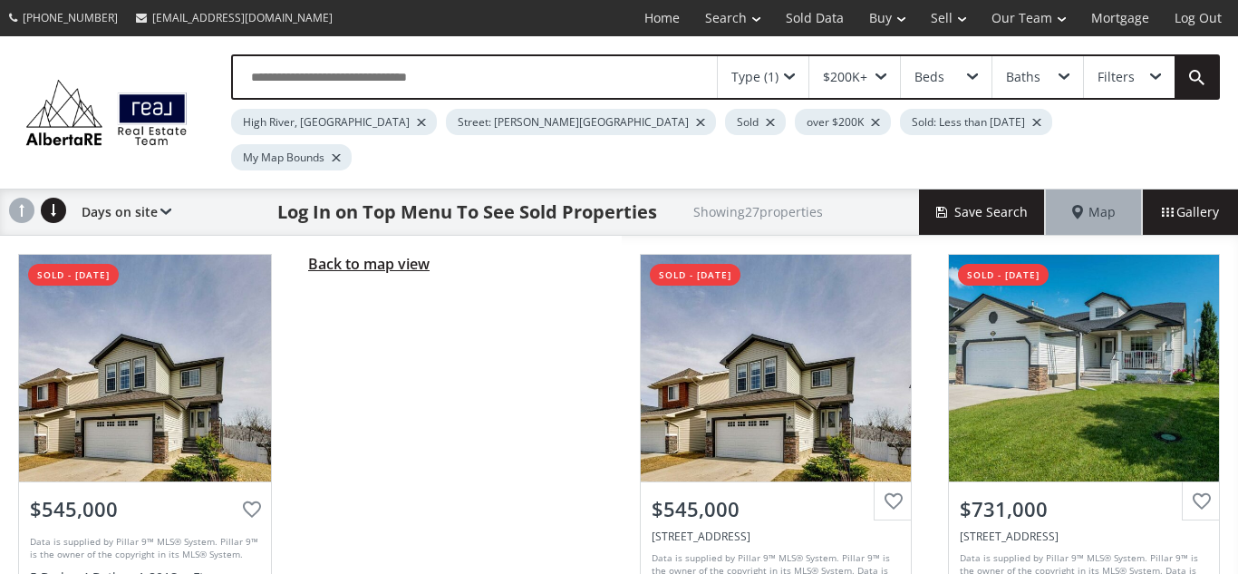
click at [357, 254] on span "Back to map view" at bounding box center [368, 264] width 121 height 20
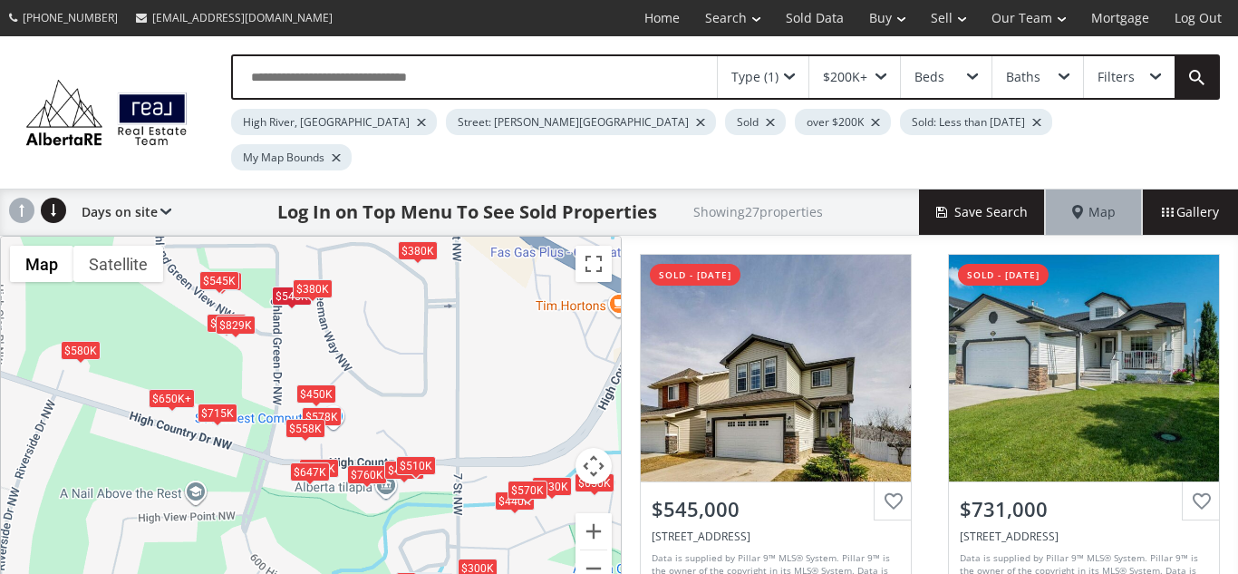
click at [315, 279] on div "$380K" at bounding box center [313, 288] width 40 height 19
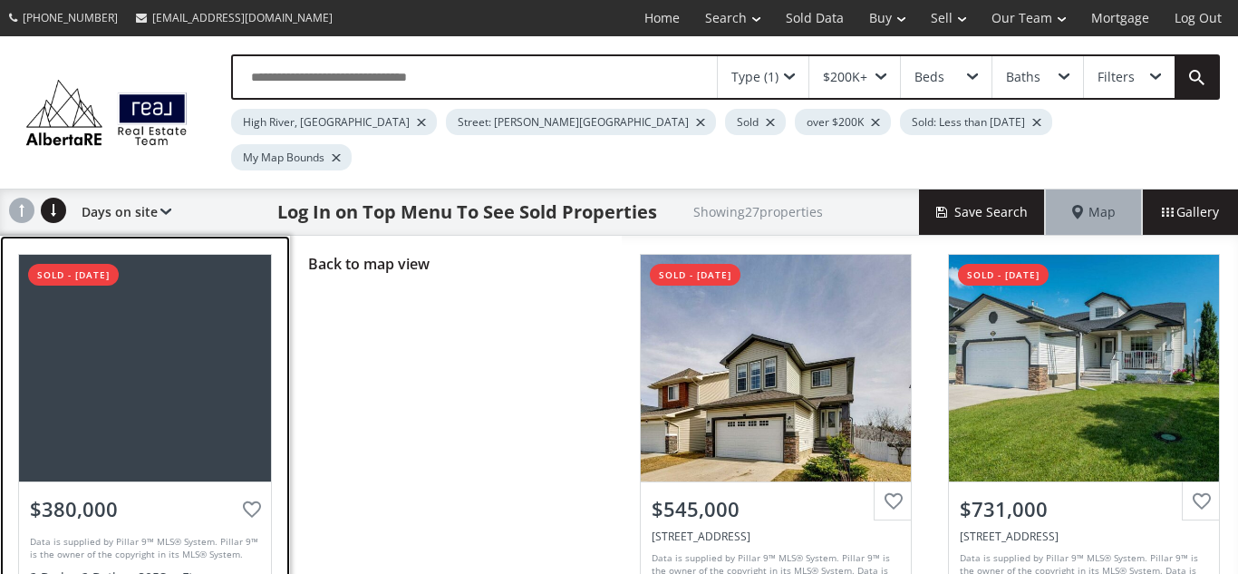
click at [227, 379] on div at bounding box center [145, 368] width 252 height 227
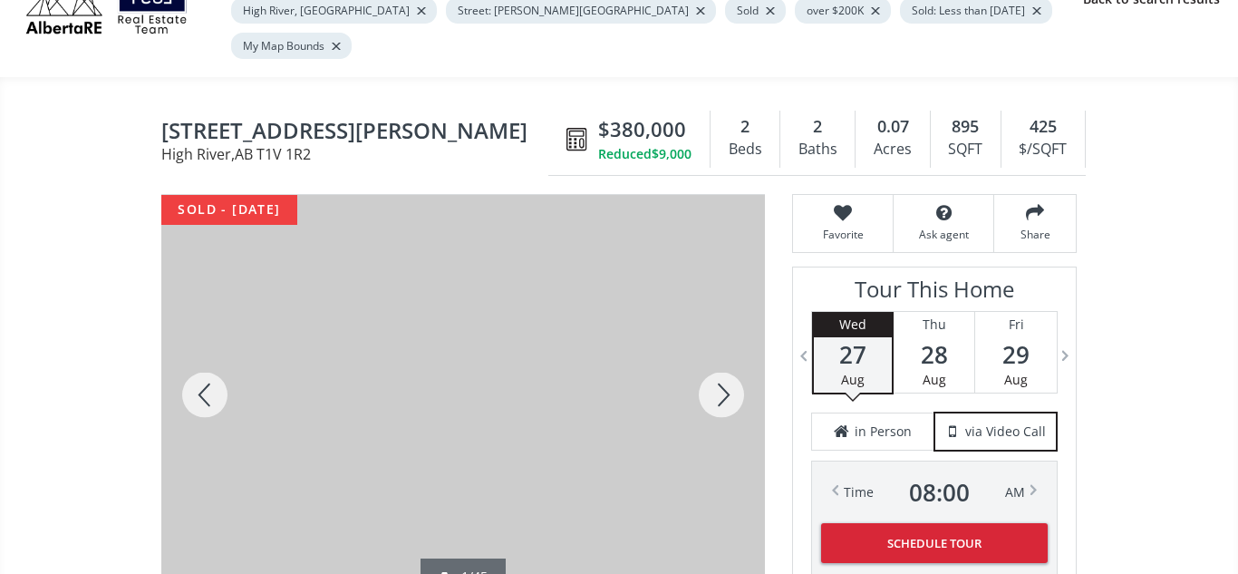
scroll to position [116, 0]
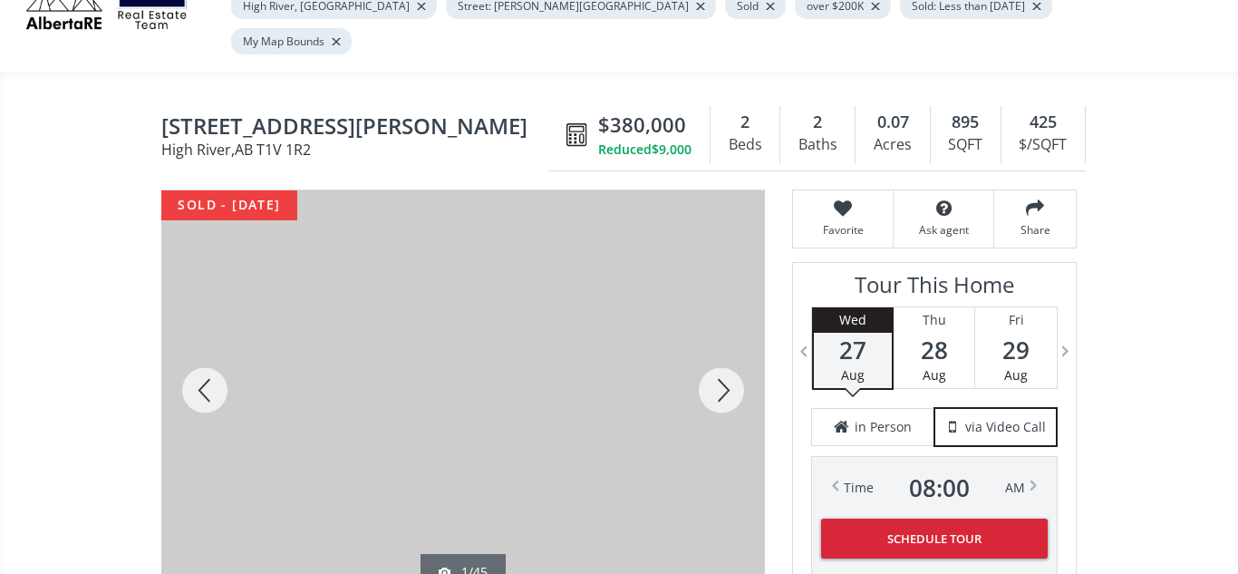
click at [724, 365] on div at bounding box center [721, 390] width 87 height 400
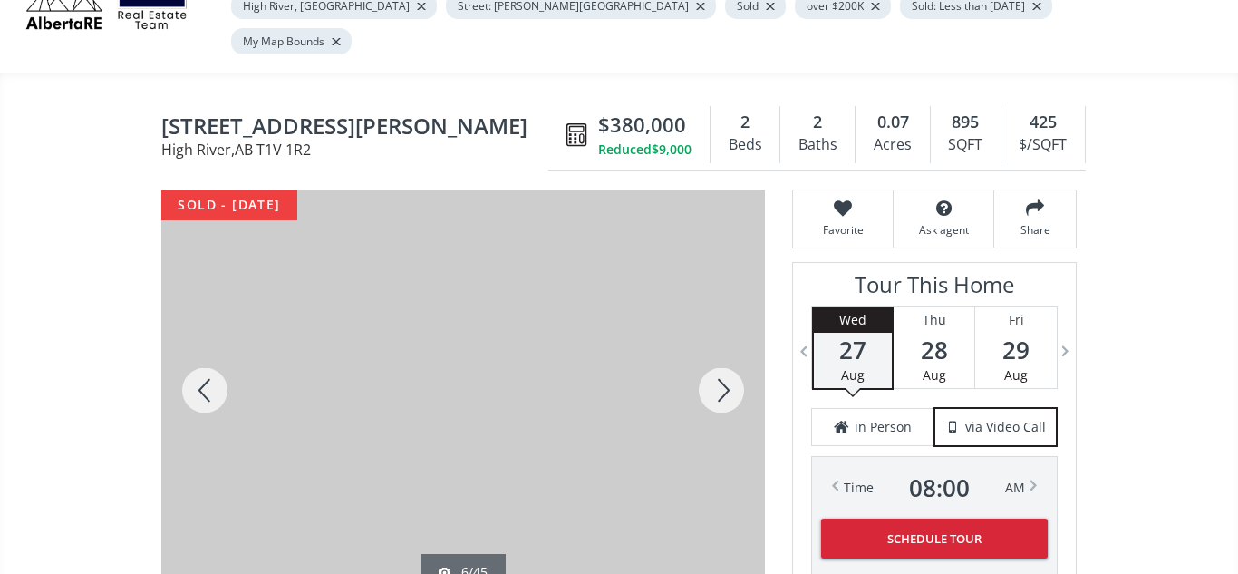
click at [724, 365] on div at bounding box center [721, 390] width 87 height 400
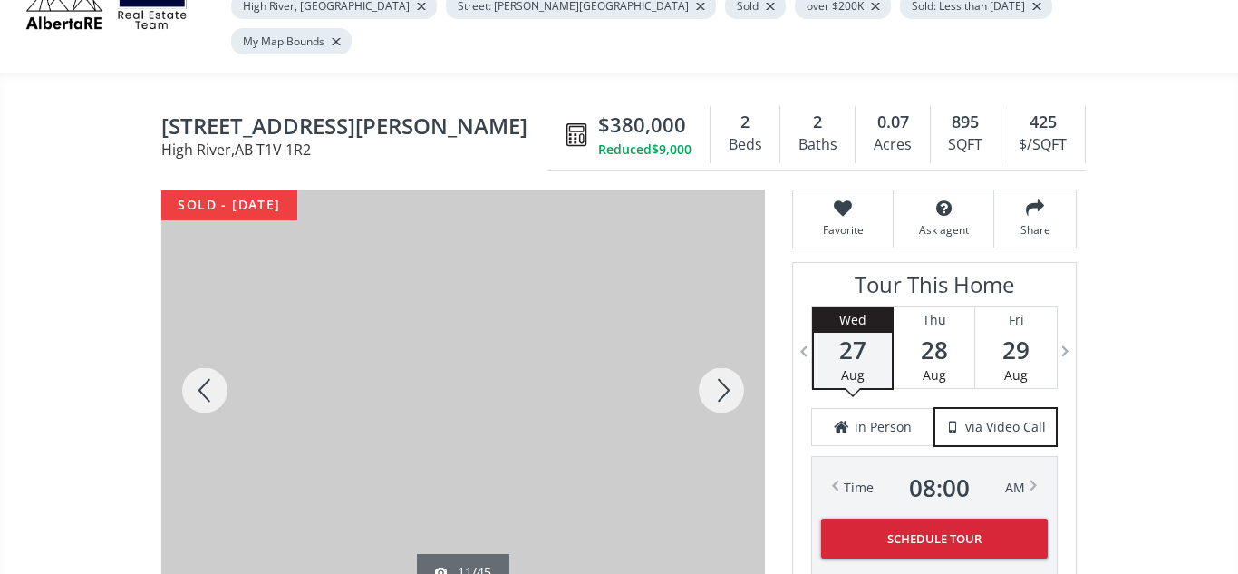
click at [724, 365] on div at bounding box center [721, 390] width 87 height 400
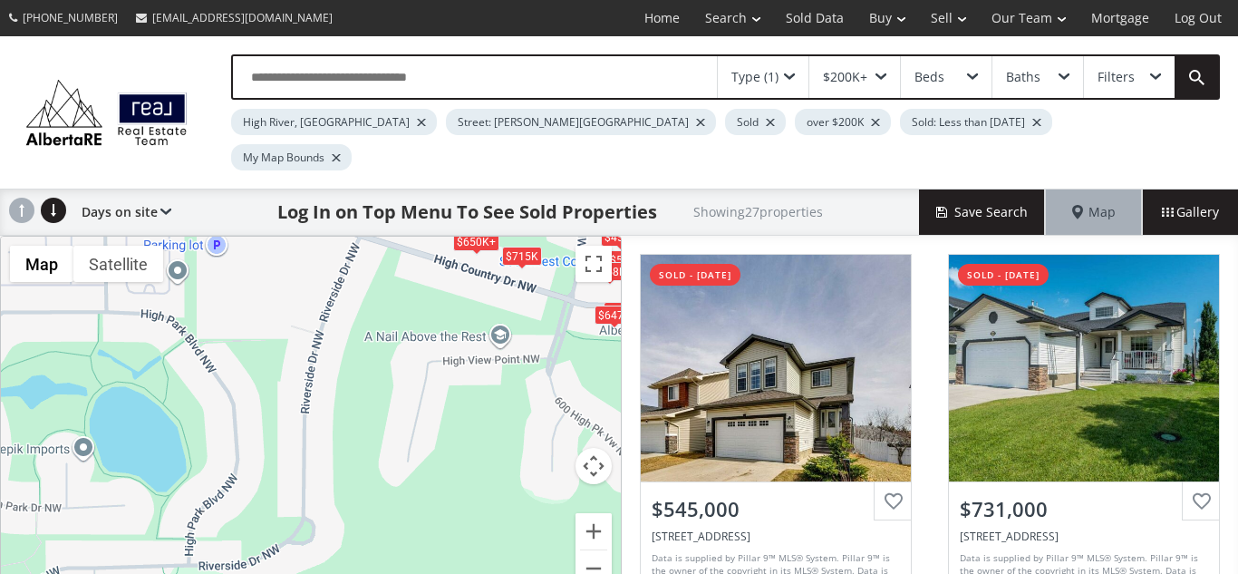
drag, startPoint x: 71, startPoint y: 422, endPoint x: 381, endPoint y: 261, distance: 349.1
click at [381, 261] on div "$545K $650K+ $554K $883K $545K $450K $715K $340K+ $630K $578K $760K $650K $580K…" at bounding box center [311, 423] width 620 height 372
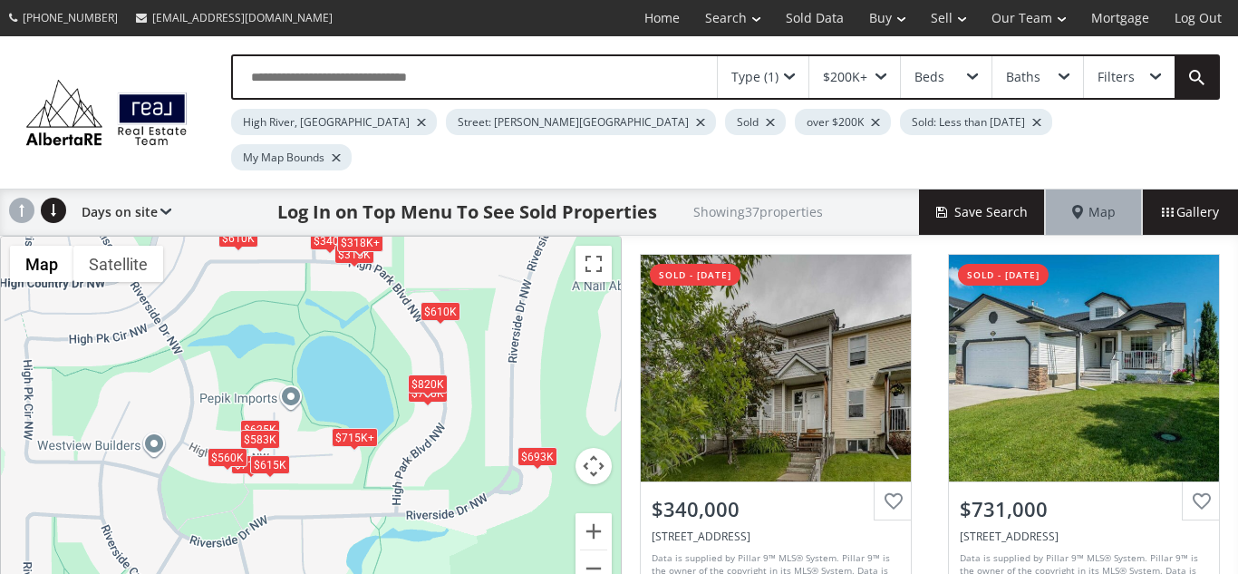
drag, startPoint x: 284, startPoint y: 325, endPoint x: 497, endPoint y: 276, distance: 218.8
click at [497, 276] on div "$340K $650K+ $310K+ $342K $711K $310K+ $610K $315K $314K+ $715K+ $310K $318K+ $…" at bounding box center [311, 423] width 620 height 372
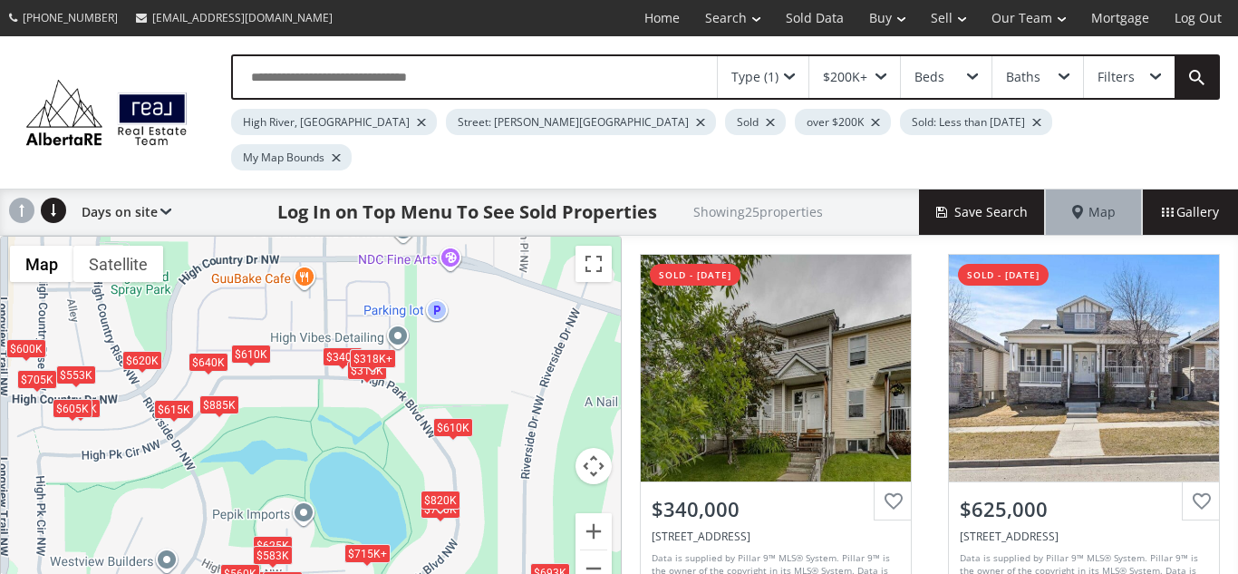
drag, startPoint x: 316, startPoint y: 272, endPoint x: 330, endPoint y: 406, distance: 134.9
click at [330, 406] on div "$340K $625K $553K $885K $711K $610K $315K $715K+ $640K $318K+ $760K $620K $705K…" at bounding box center [311, 423] width 620 height 372
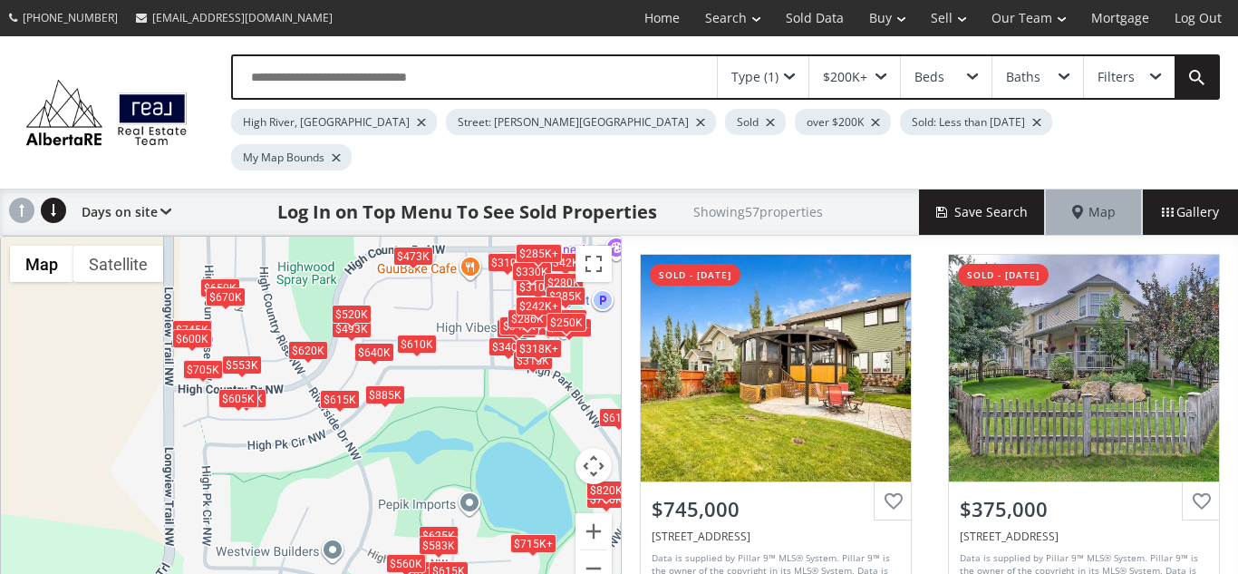
drag, startPoint x: 228, startPoint y: 444, endPoint x: 401, endPoint y: 423, distance: 174.4
click at [401, 423] on div "$745K $342K+ $340K $310K+ $625K $285K+ $553K $885K $650K $342K $711K $493K $473…" at bounding box center [311, 423] width 620 height 372
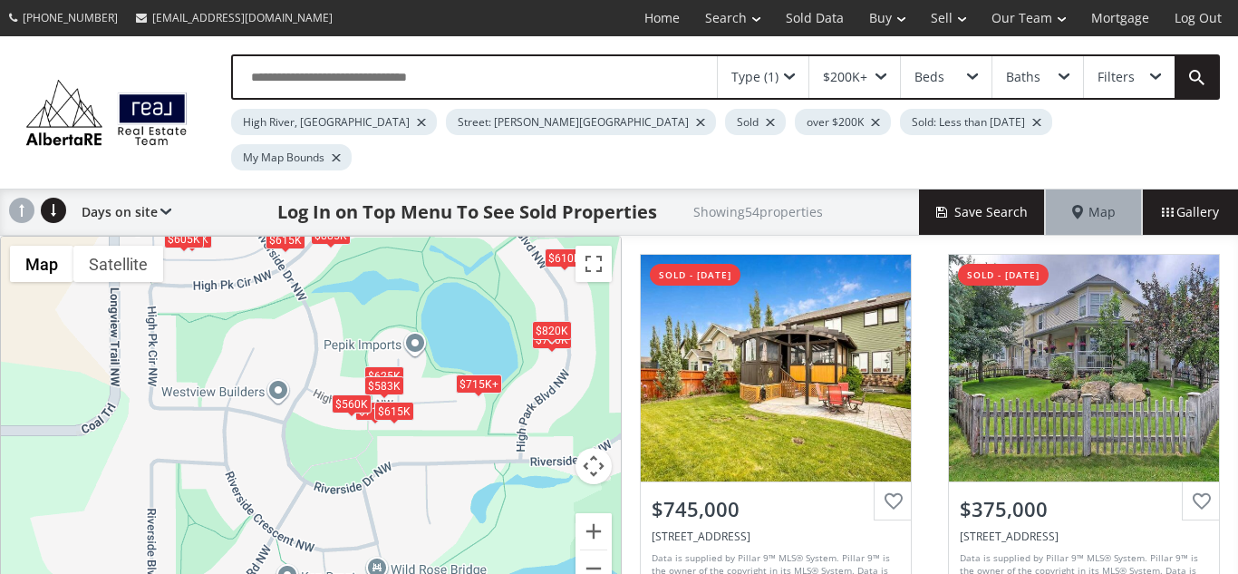
drag, startPoint x: 272, startPoint y: 446, endPoint x: 217, endPoint y: 285, distance: 170.6
click at [217, 285] on div "$745K $342K+ $340K $310K+ $625K $285K+ $553K $885K $650K $342K $711K $493K $473…" at bounding box center [311, 423] width 620 height 372
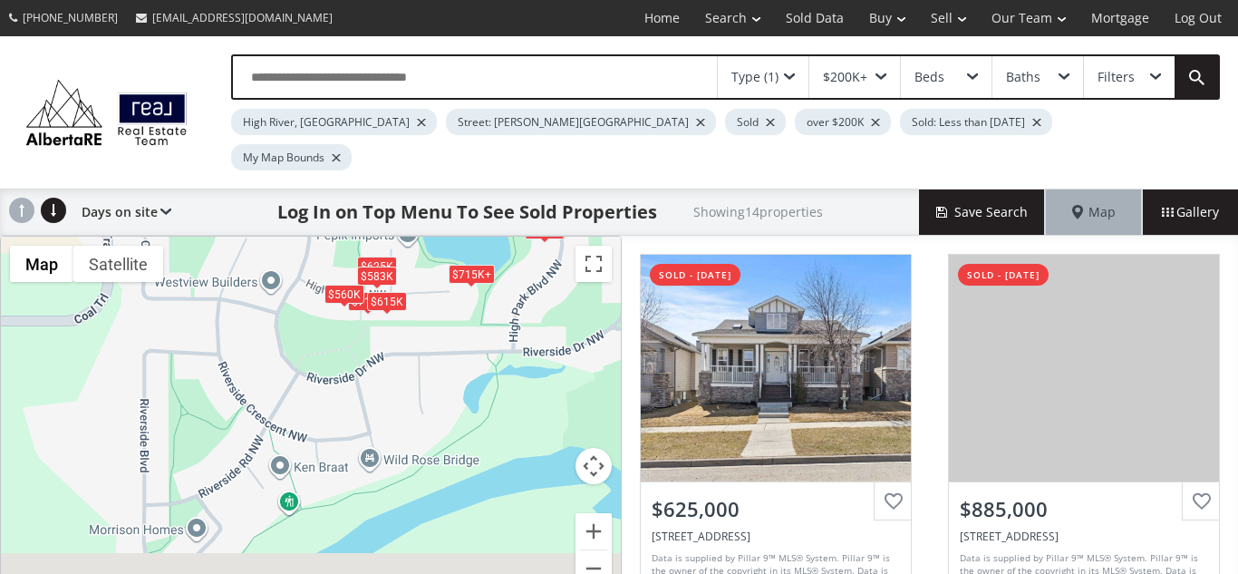
drag, startPoint x: 304, startPoint y: 432, endPoint x: 290, endPoint y: 314, distance: 118.6
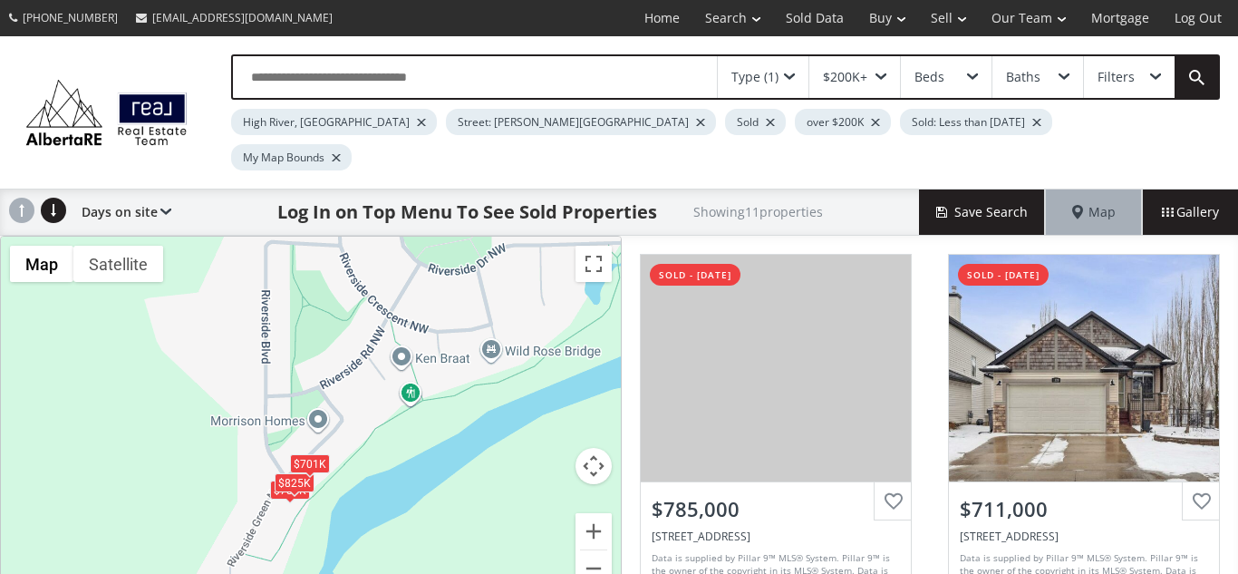
drag, startPoint x: 216, startPoint y: 408, endPoint x: 343, endPoint y: 298, distance: 167.8
click at [343, 298] on div "$785K $711K $715K+ $760K $825K $715K+ $625K $615K $701K $583K $560K" at bounding box center [311, 423] width 620 height 372
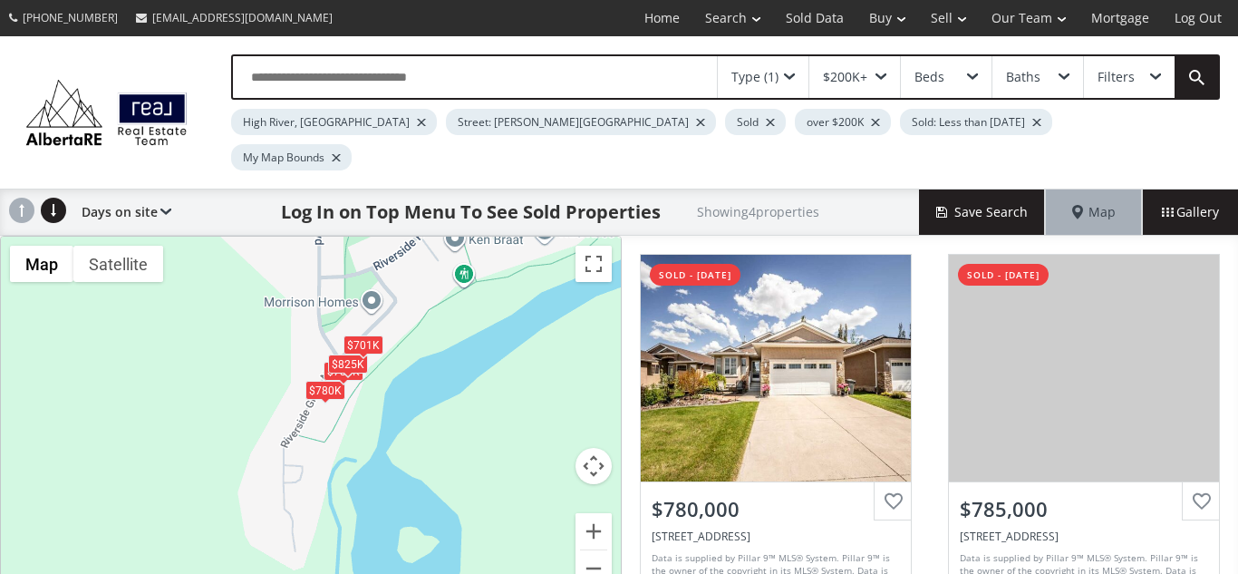
drag, startPoint x: 402, startPoint y: 454, endPoint x: 454, endPoint y: 333, distance: 132.4
click at [454, 333] on div "$780K $785K $825K $701K" at bounding box center [311, 423] width 620 height 372
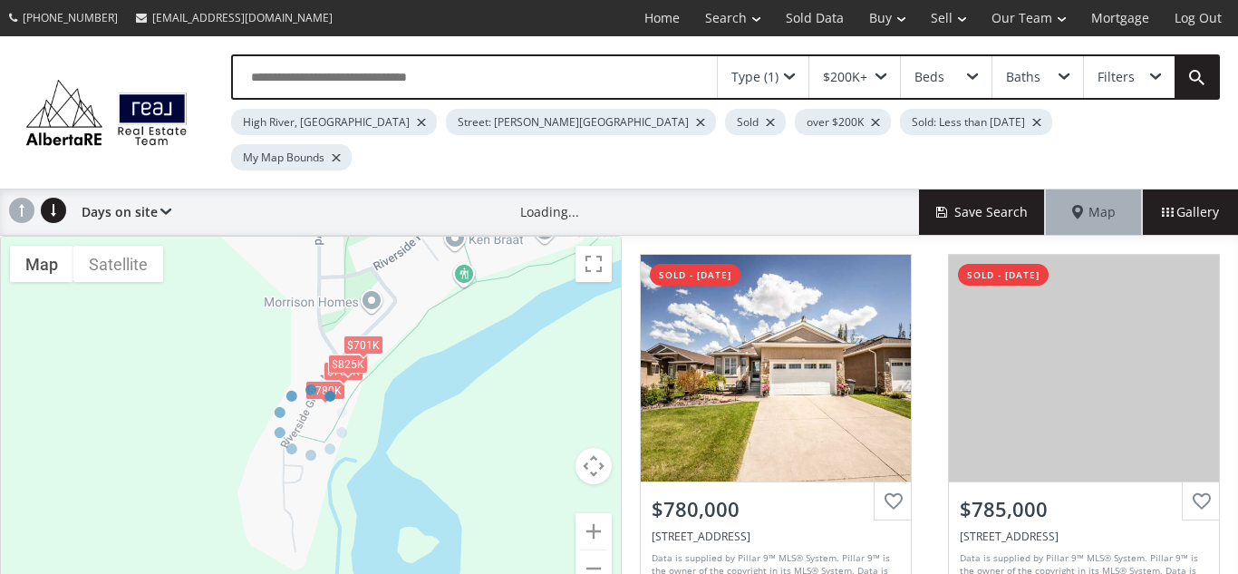
click at [454, 333] on div at bounding box center [311, 423] width 622 height 374
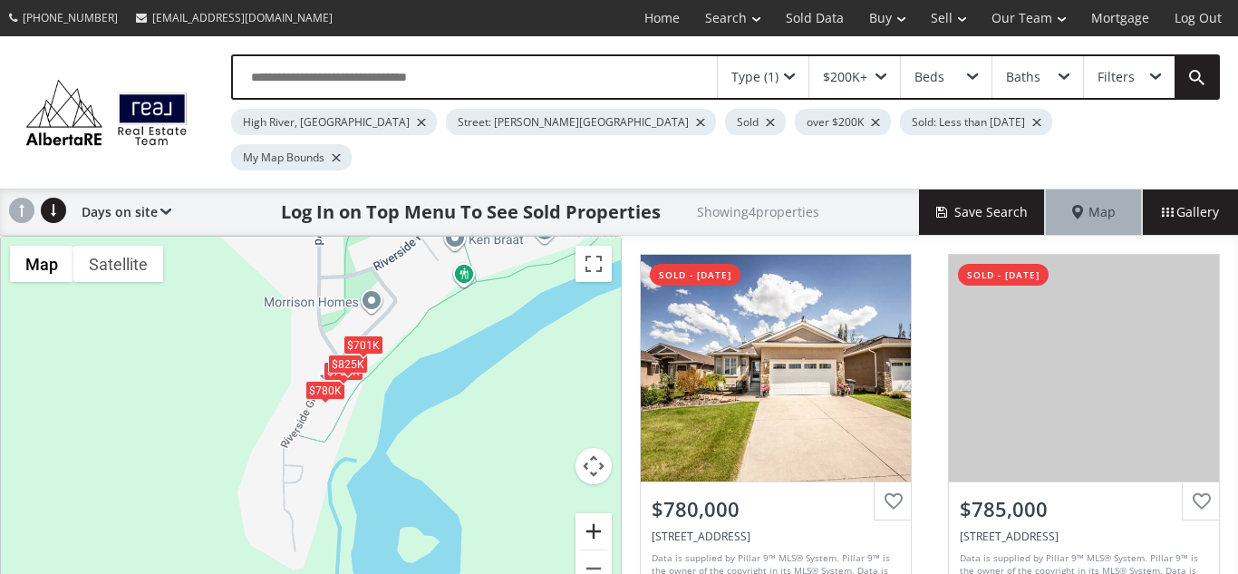
click at [594, 513] on button "Zoom in" at bounding box center [594, 531] width 36 height 36
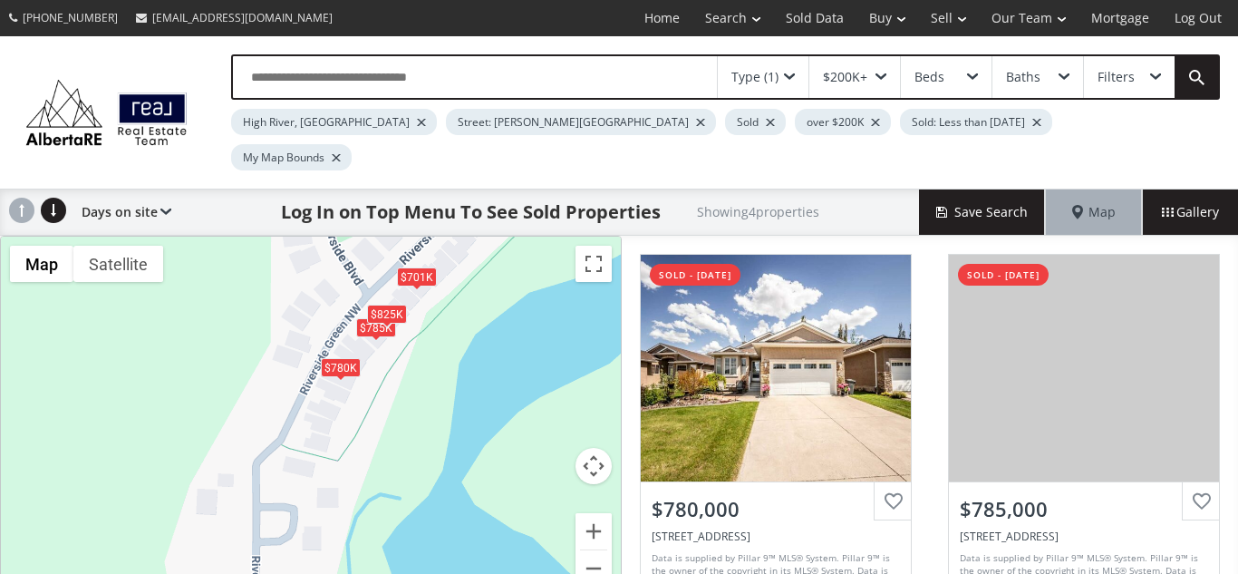
click at [696, 123] on div at bounding box center [700, 122] width 9 height 7
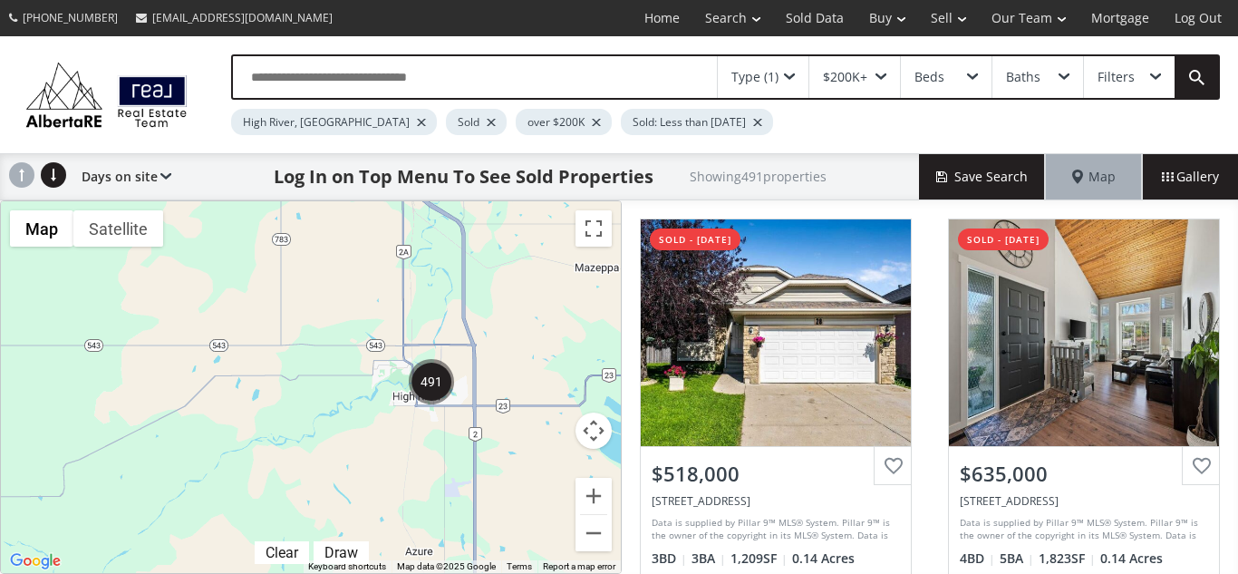
click at [487, 123] on div at bounding box center [491, 122] width 9 height 7
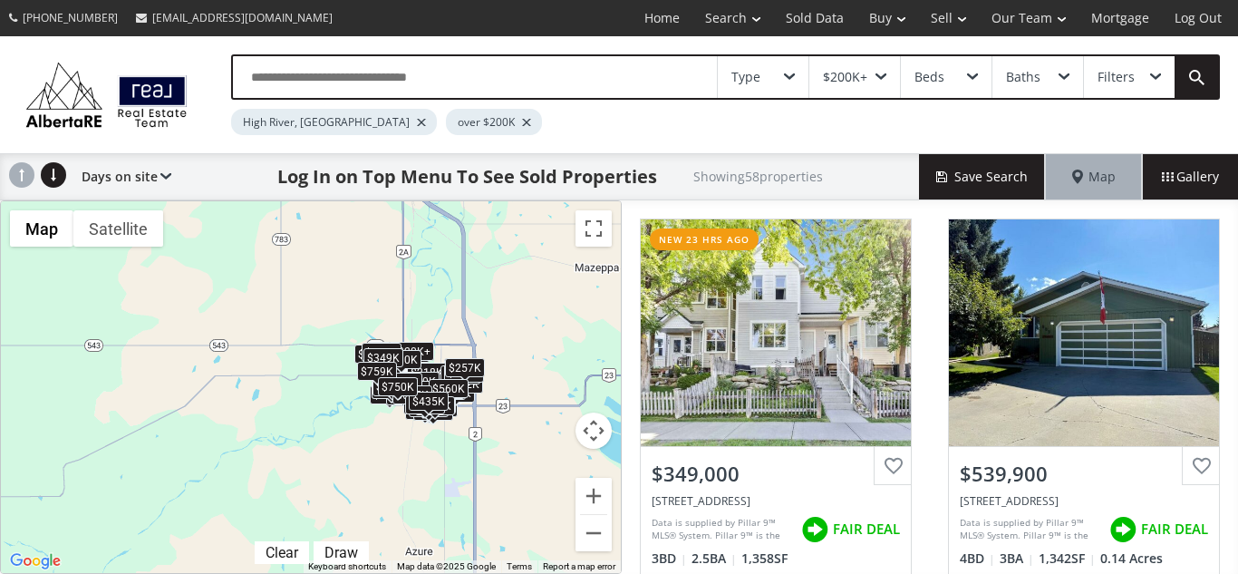
click at [522, 121] on div at bounding box center [526, 122] width 9 height 7
click at [1198, 175] on span "Gallery" at bounding box center [1190, 177] width 57 height 18
